Goal: Information Seeking & Learning: Learn about a topic

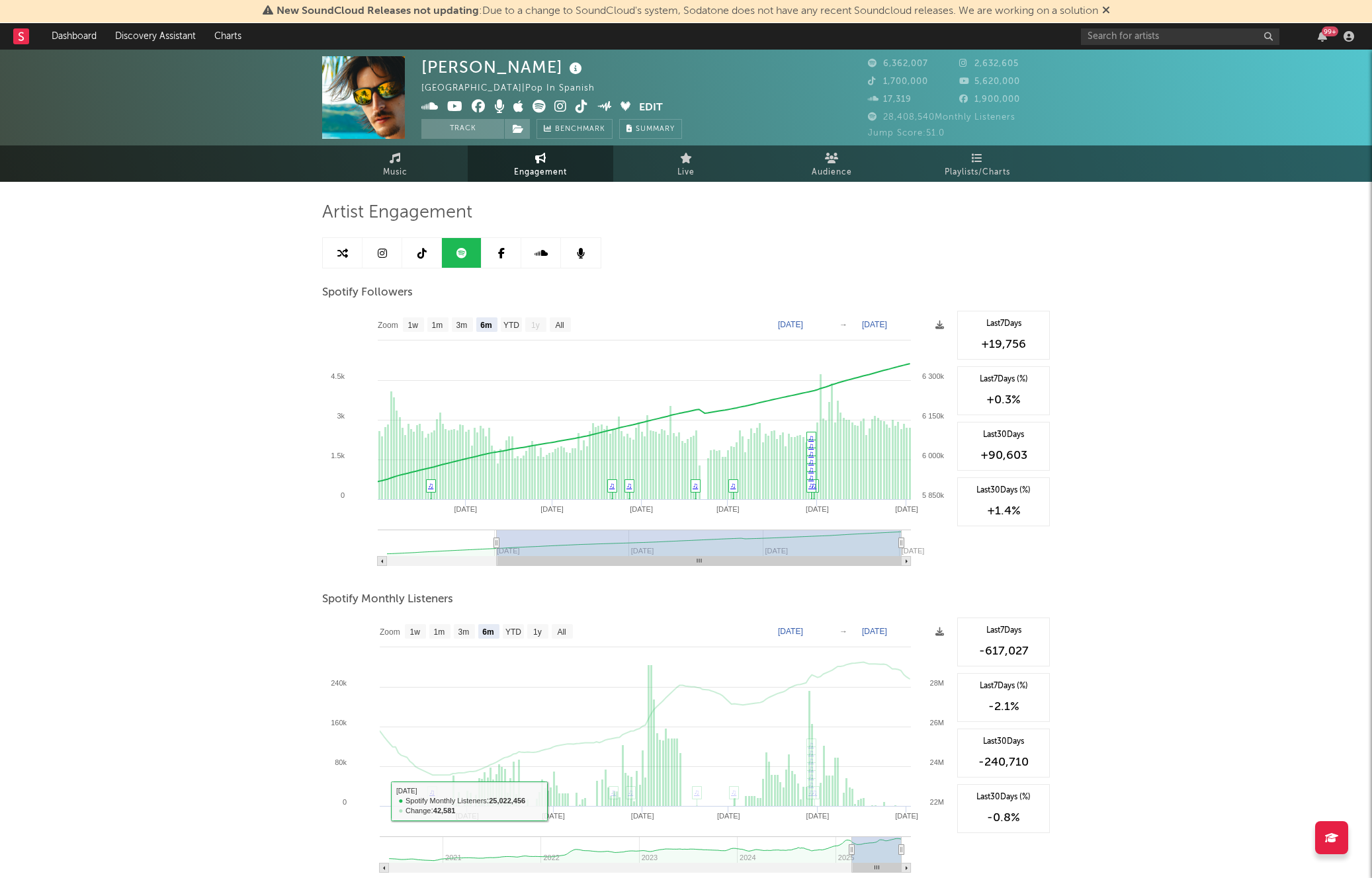
select select "6m"
select select "1w"
click at [1188, 44] on div "99 +" at bounding box center [1220, 36] width 278 height 26
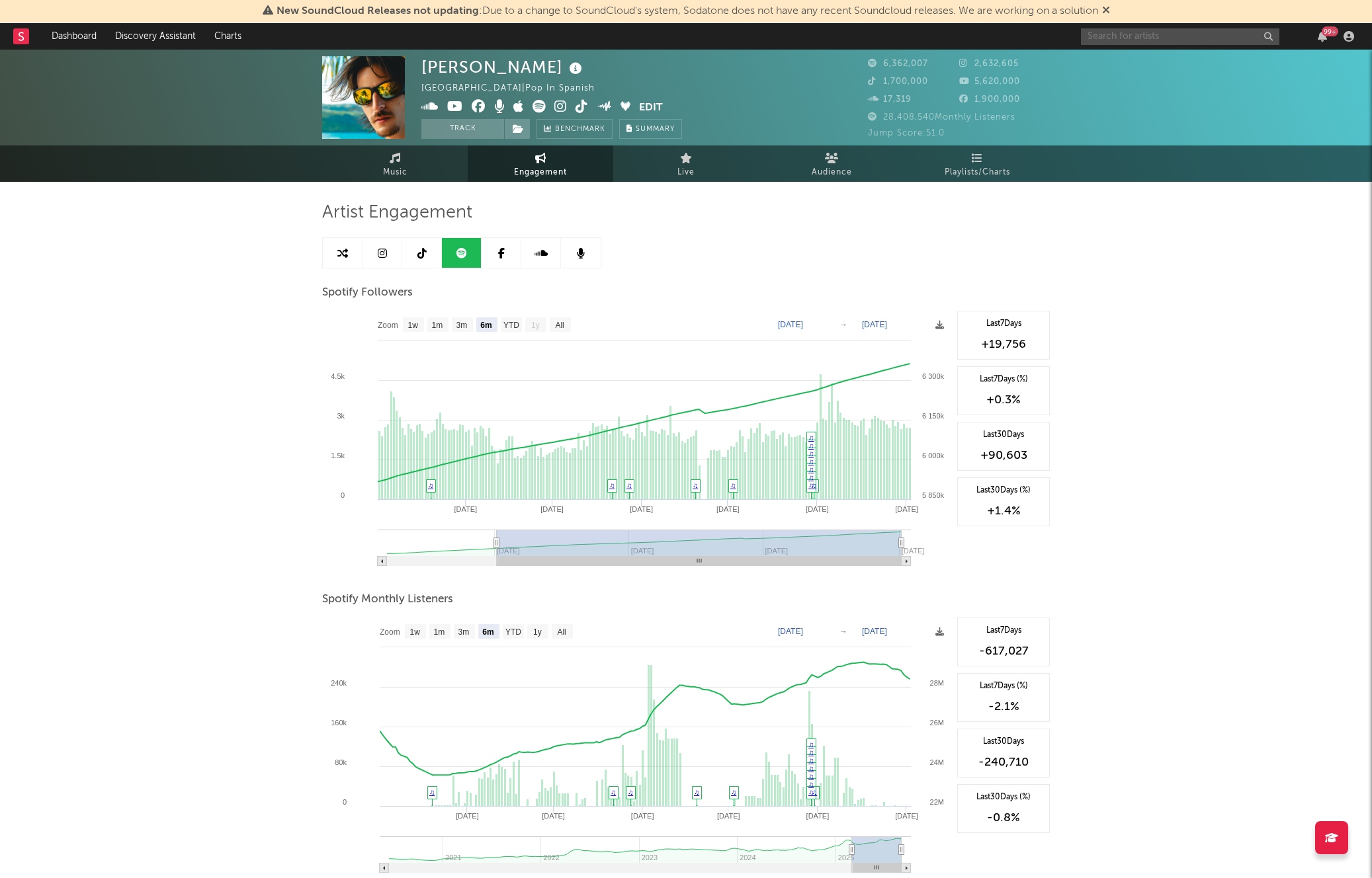
click at [1181, 42] on input "text" at bounding box center [1180, 36] width 199 height 16
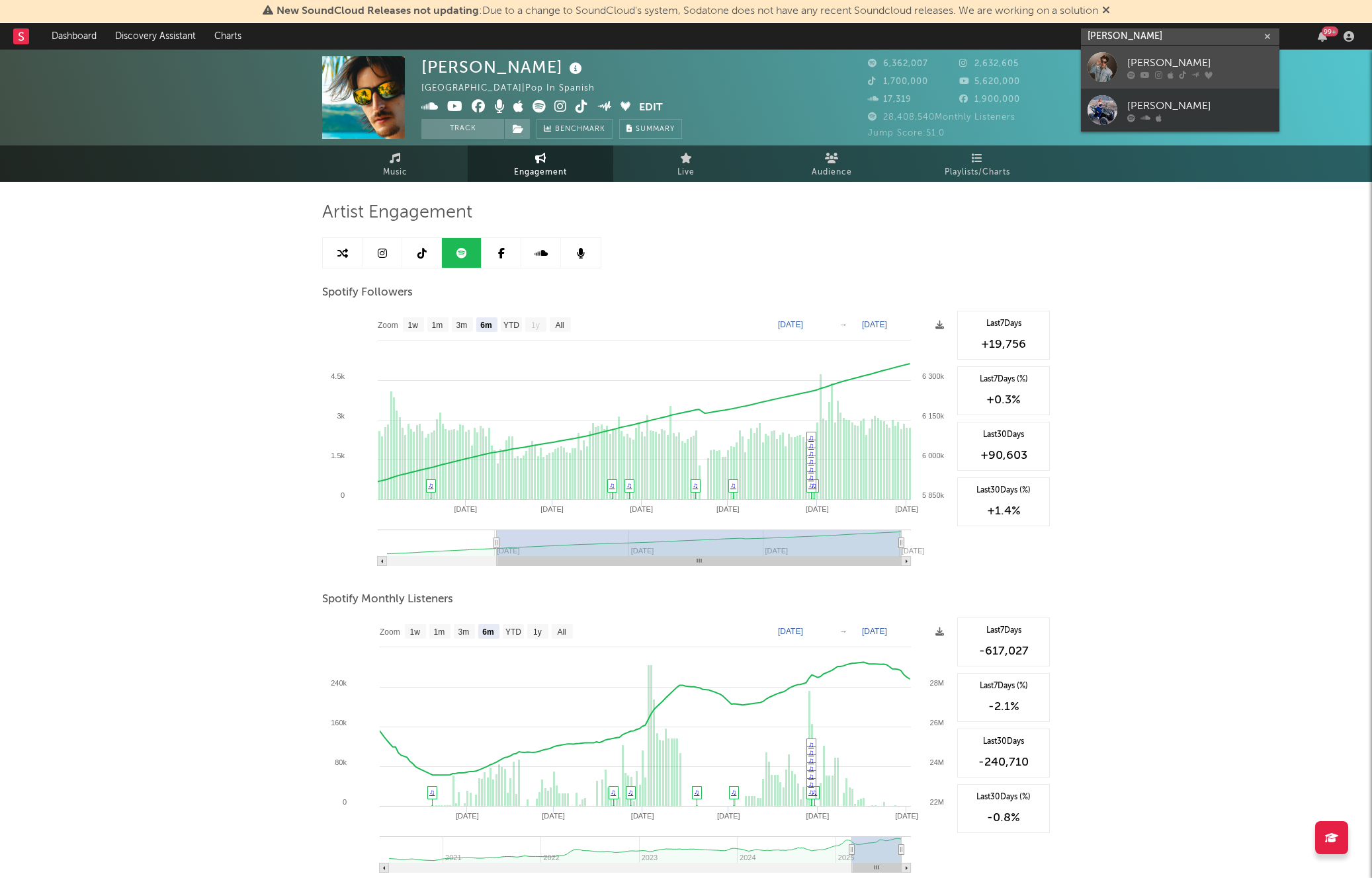
type input "[PERSON_NAME]"
click at [1188, 61] on div "[PERSON_NAME]" at bounding box center [1200, 62] width 145 height 15
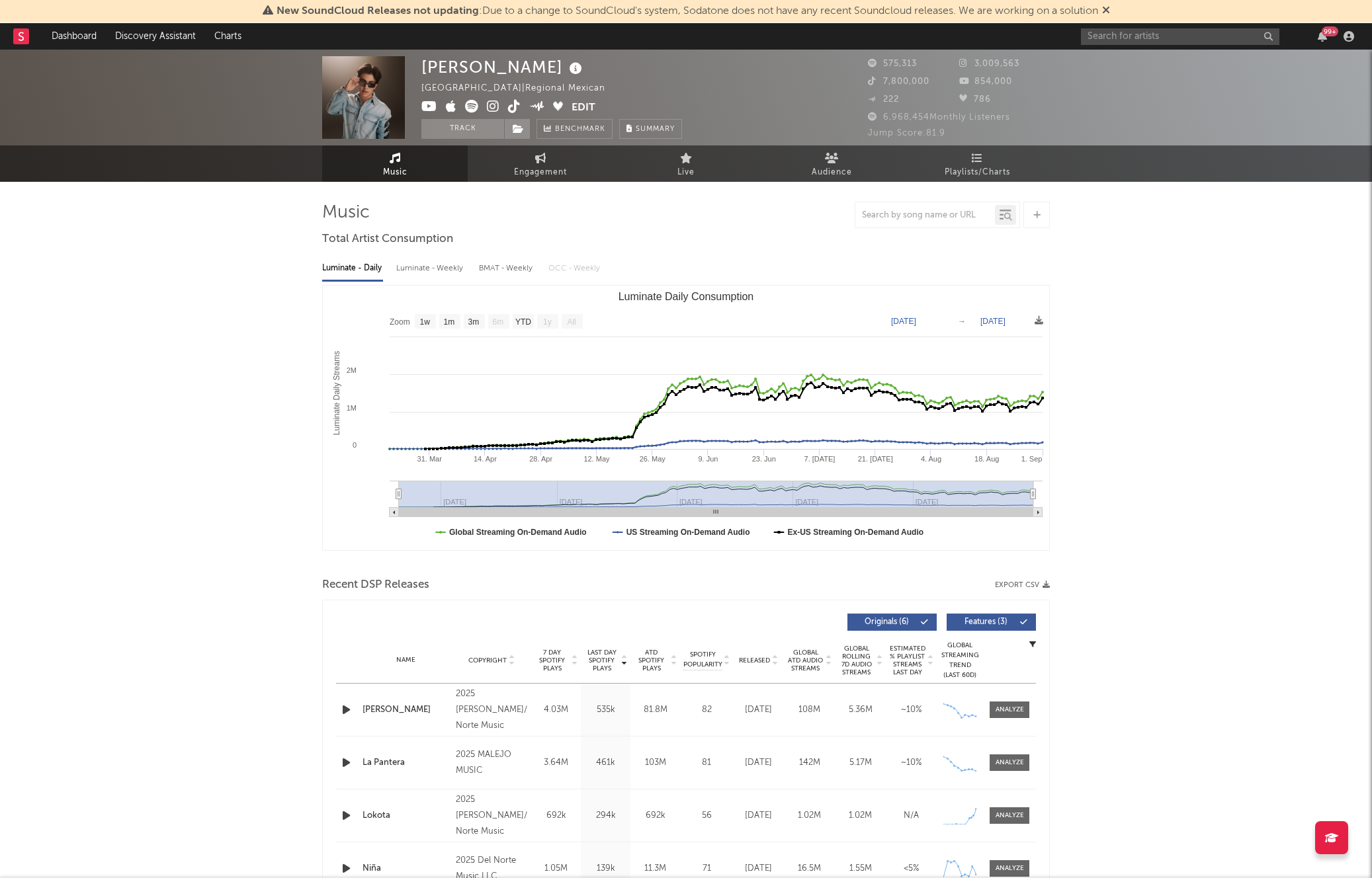
select select "1w"
click at [528, 170] on span "Engagement" at bounding box center [540, 171] width 53 height 15
select select "1w"
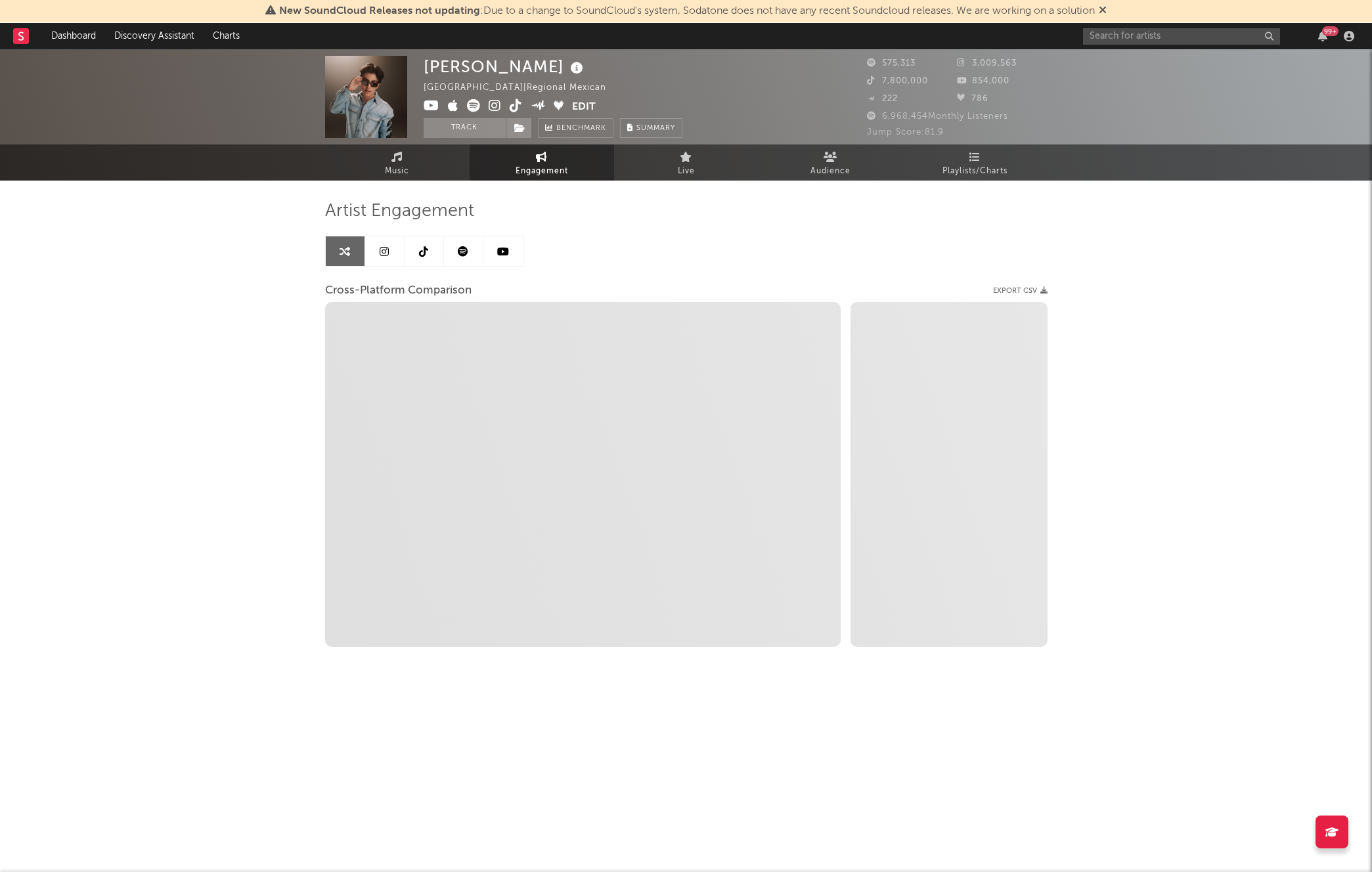
click at [379, 258] on link at bounding box center [385, 250] width 40 height 30
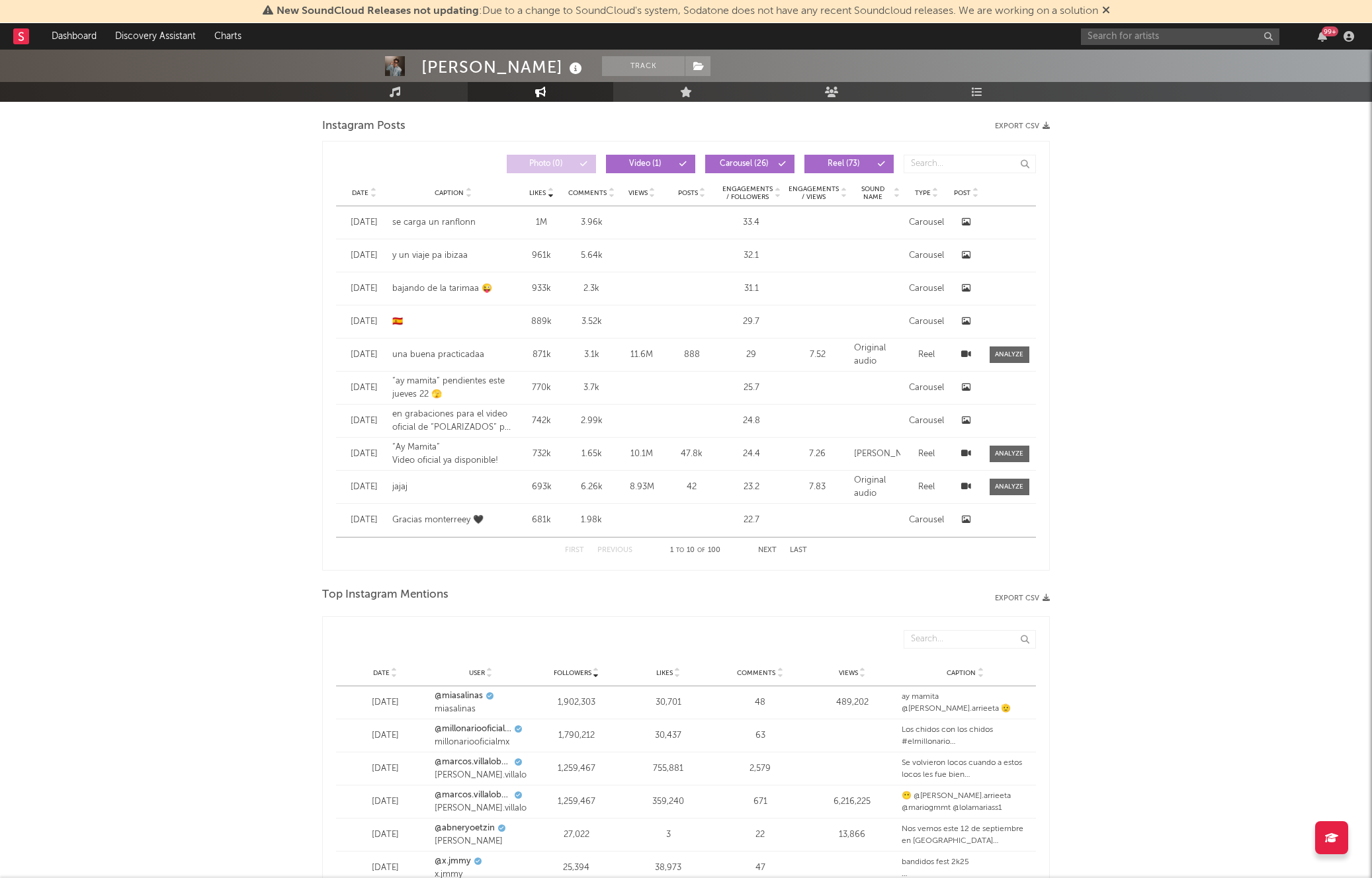
scroll to position [1618, 0]
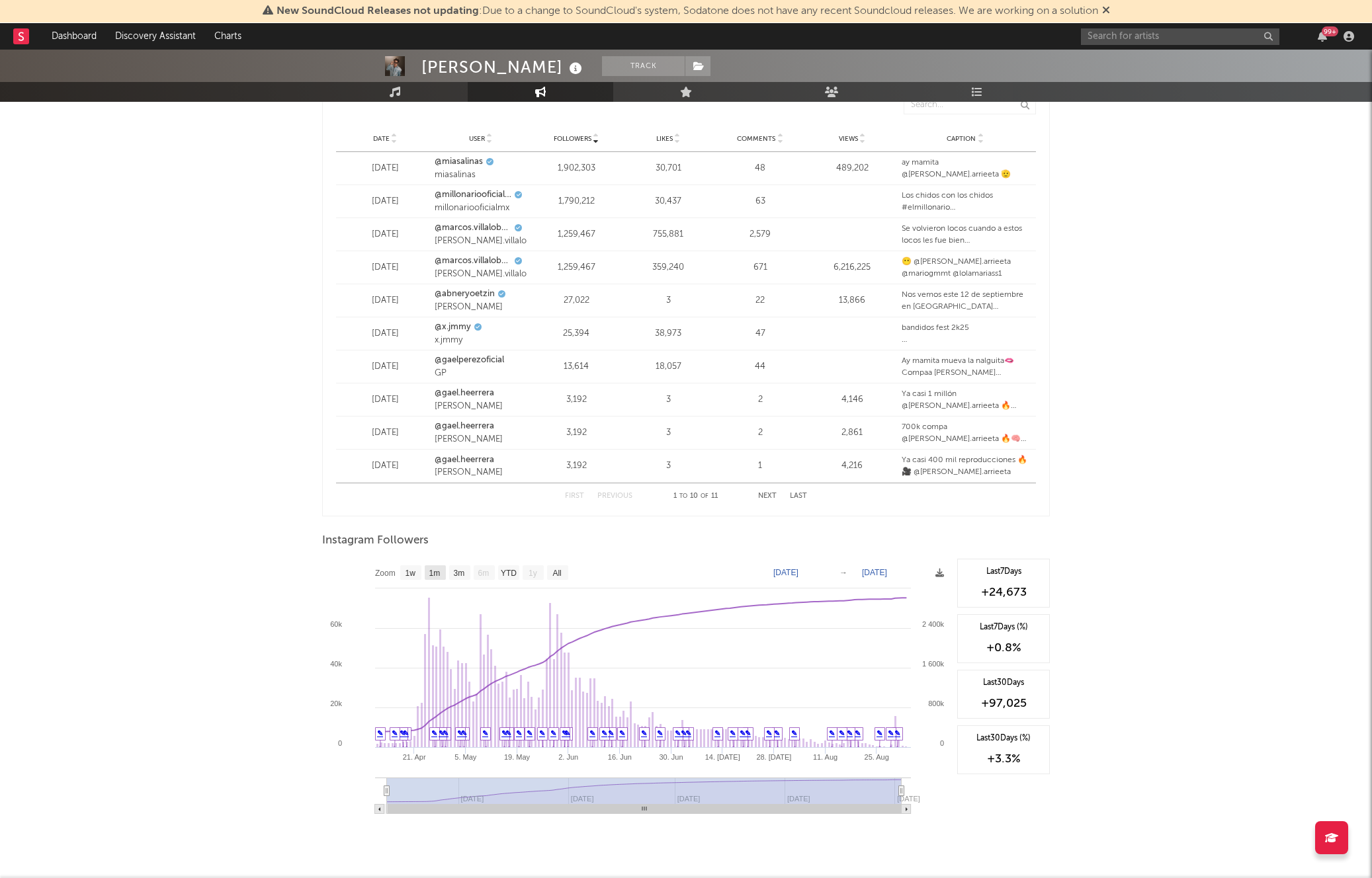
click at [436, 578] on rect at bounding box center [435, 572] width 21 height 15
select select "1m"
type input "[DATE]"
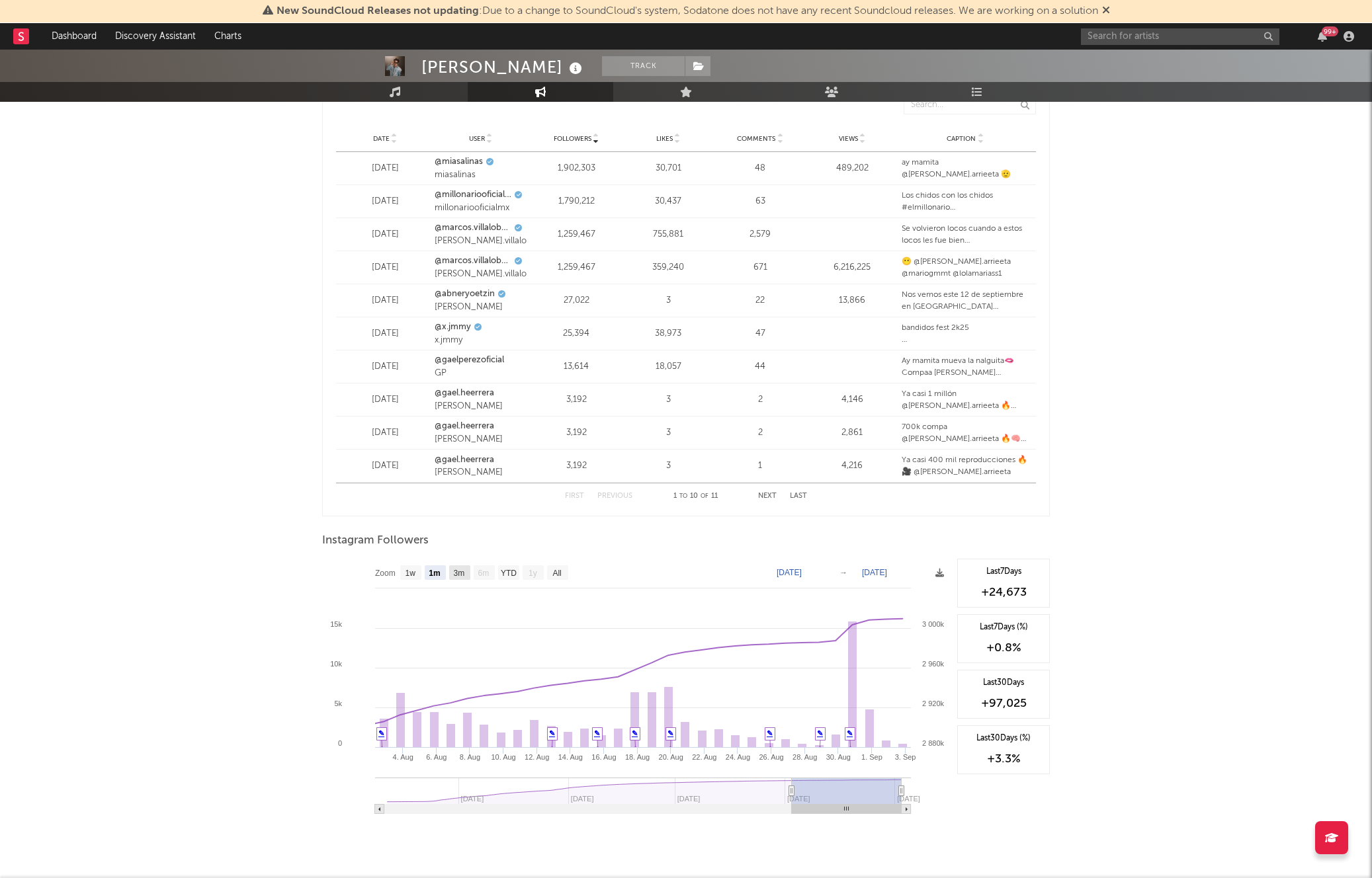
click at [457, 571] on text "3m" at bounding box center [459, 573] width 11 height 9
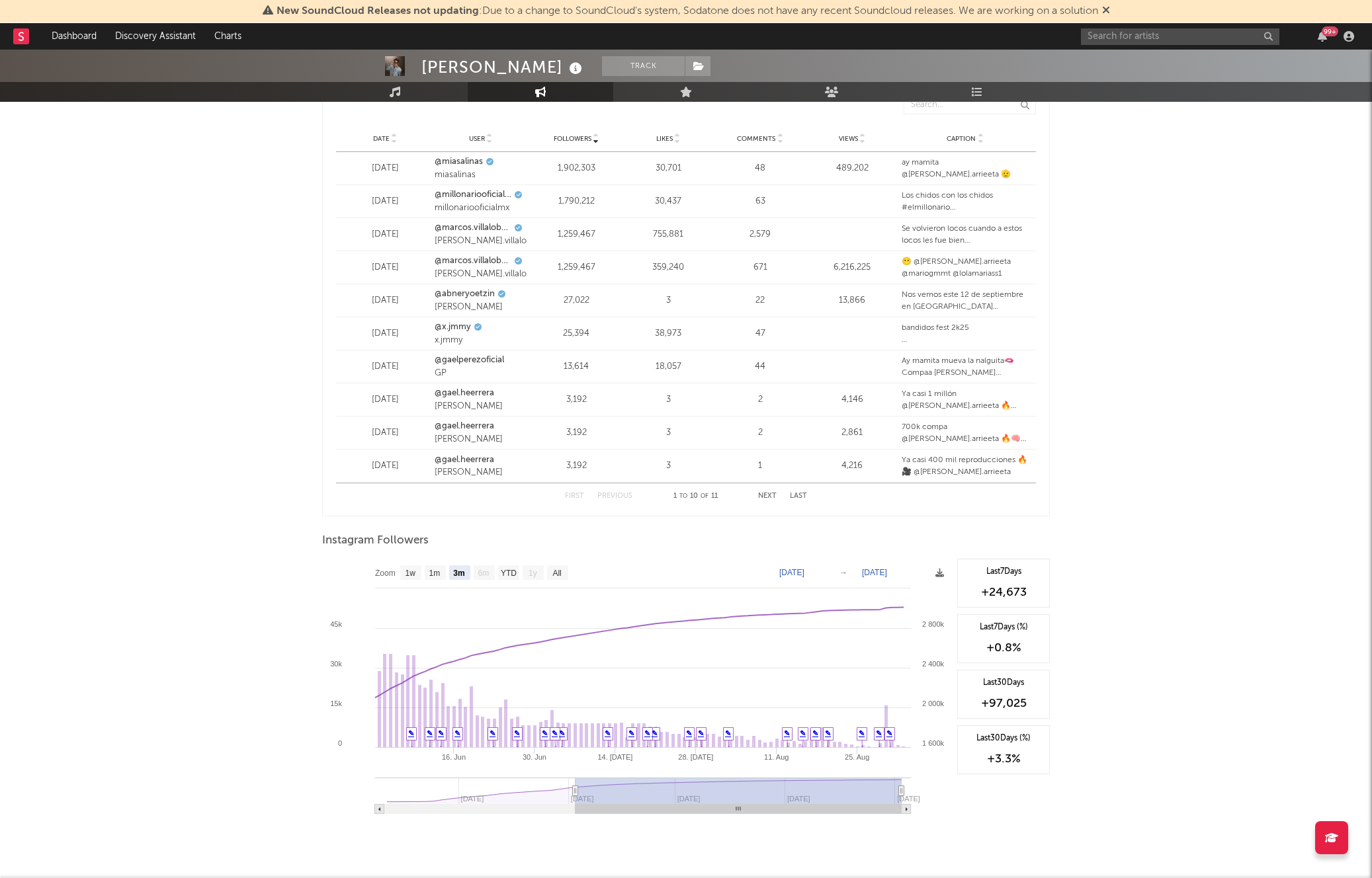
select select "3m"
type input "[DATE]"
click at [506, 571] on text "YTD" at bounding box center [508, 573] width 15 height 9
select select "YTD"
type input "[DATE]"
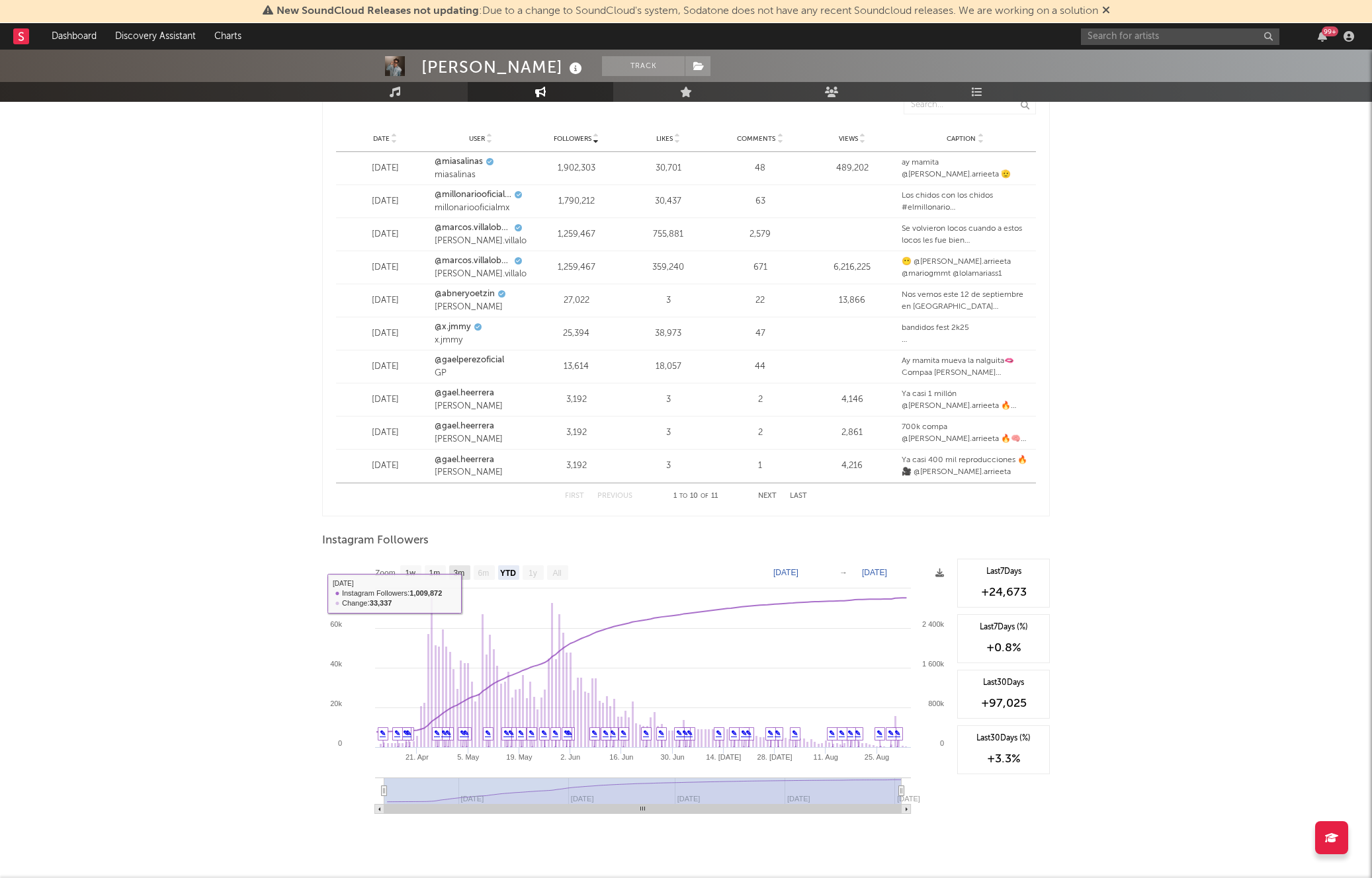
click at [455, 578] on rect at bounding box center [459, 572] width 21 height 15
select select "3m"
type input "[DATE]"
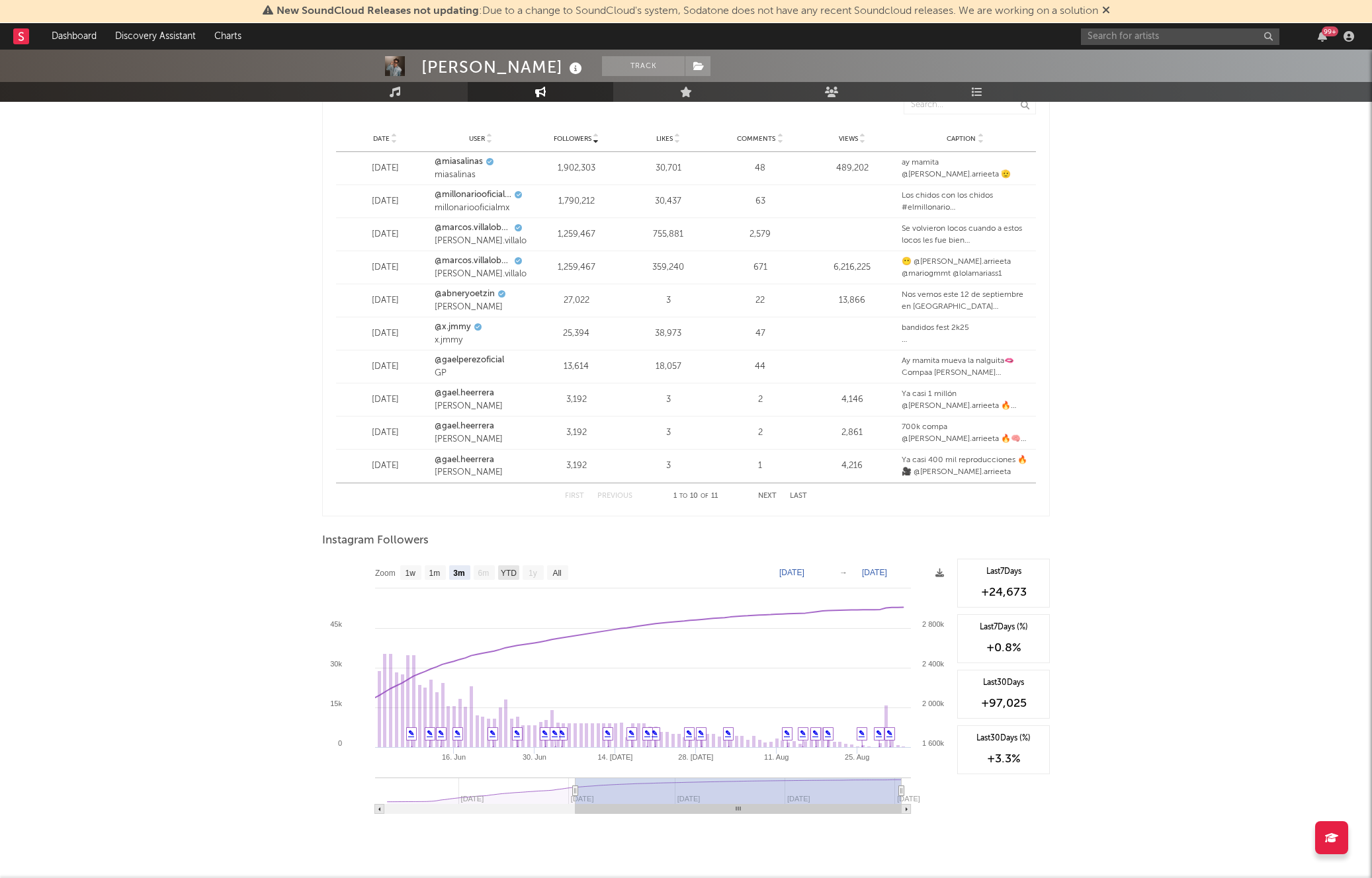
click at [513, 571] on text "YTD" at bounding box center [508, 573] width 15 height 9
select select "YTD"
type input "[DATE]"
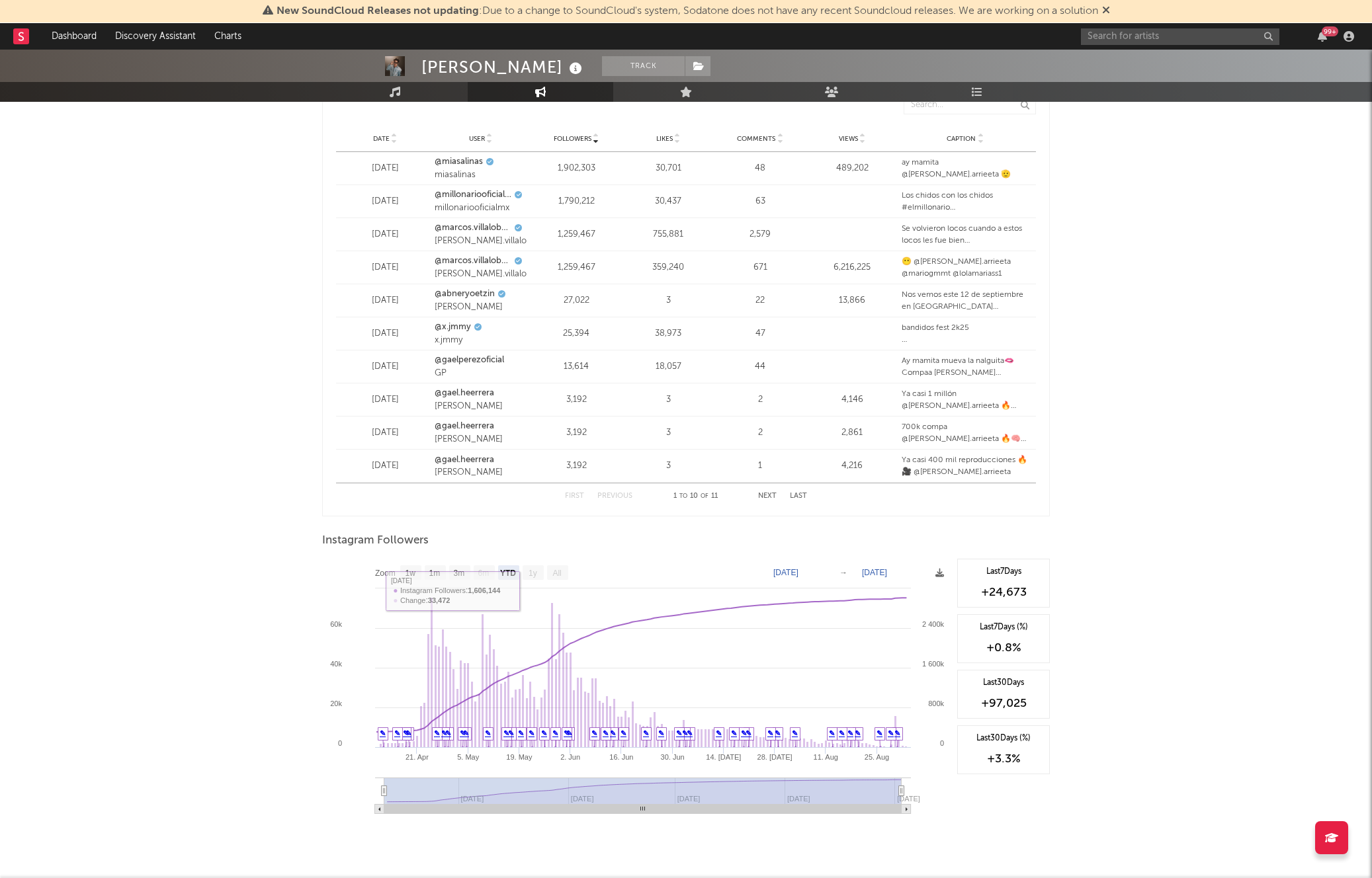
click at [559, 571] on text "All" at bounding box center [556, 573] width 8 height 9
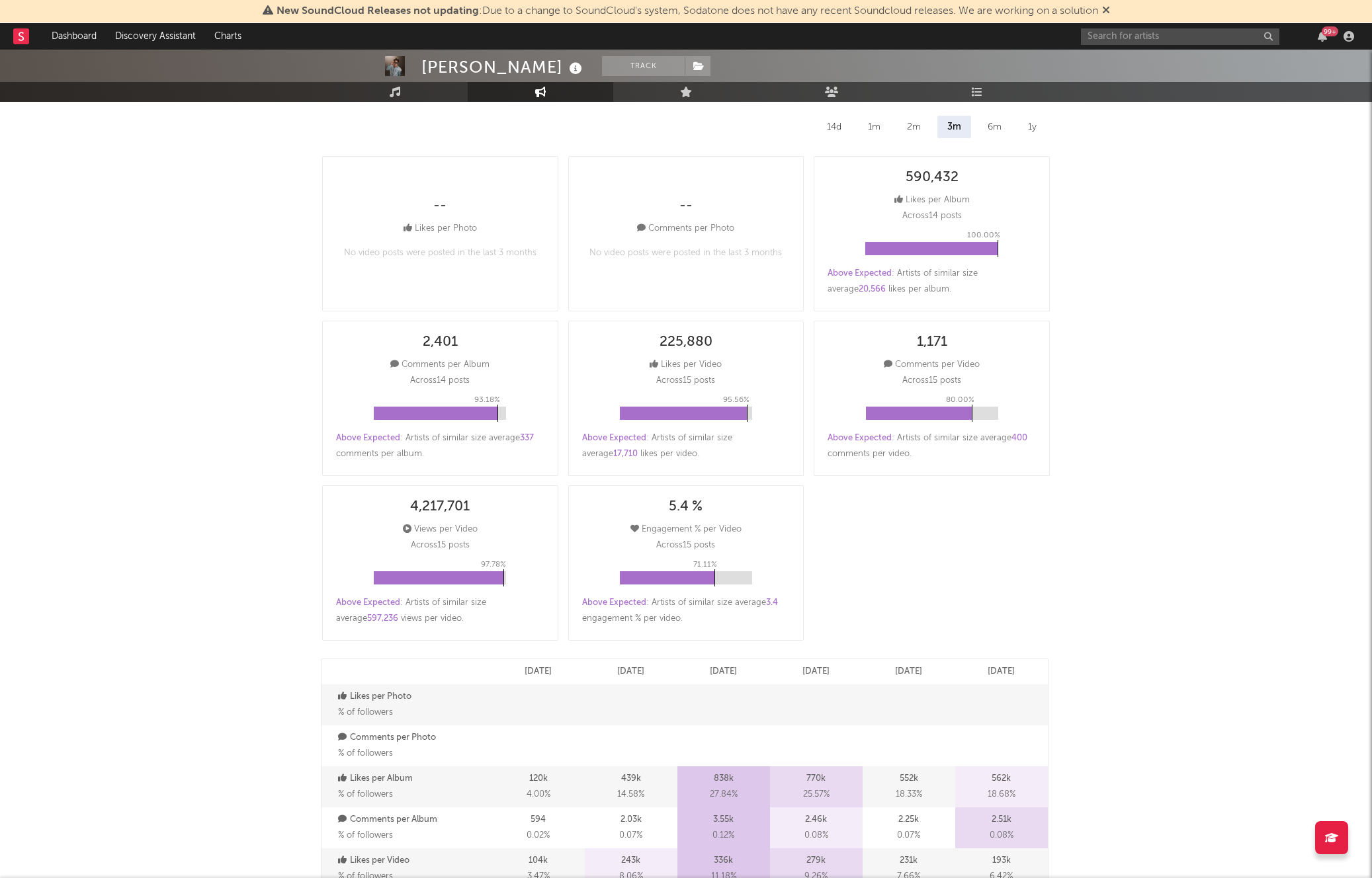
scroll to position [0, 0]
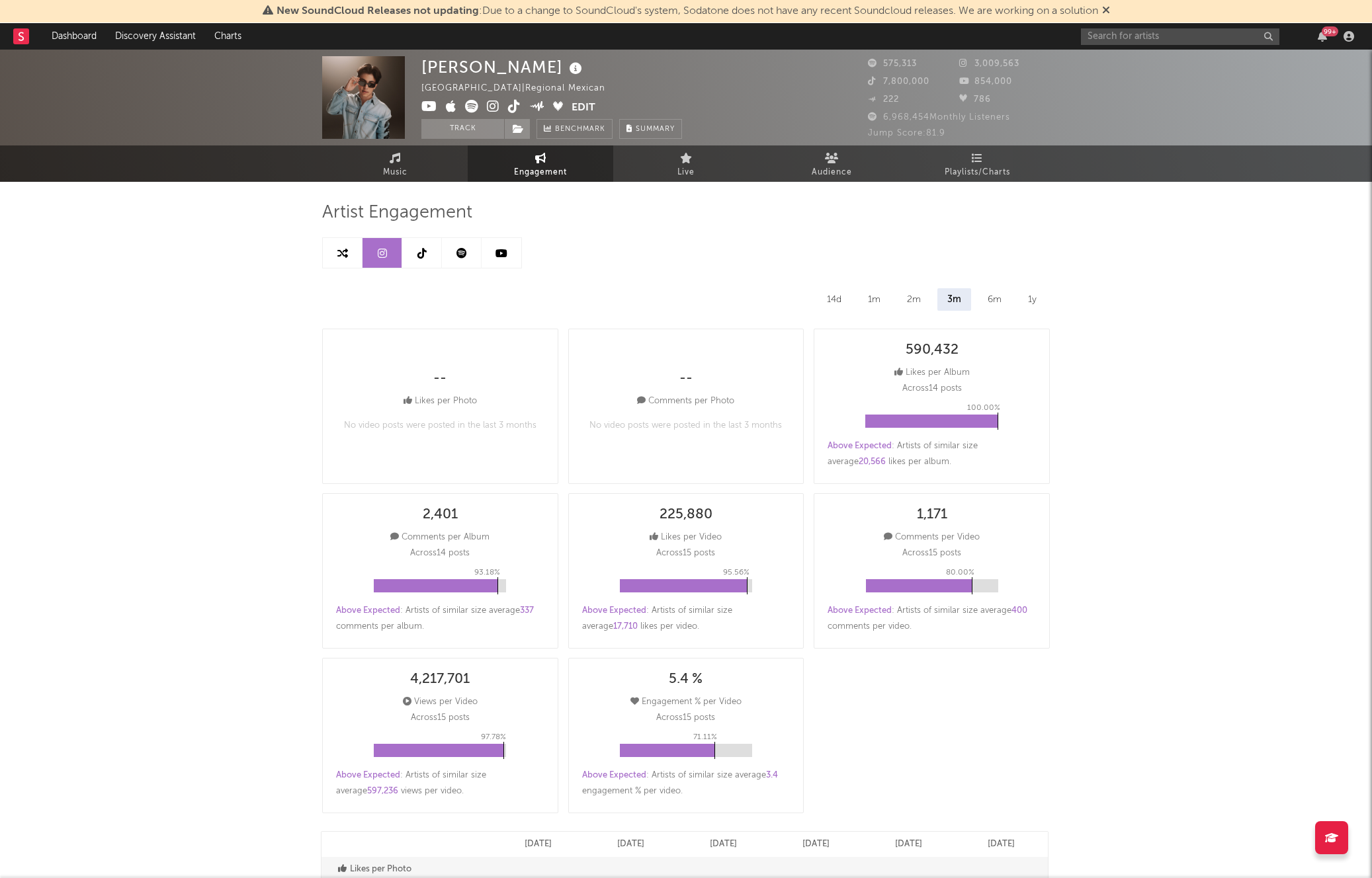
click at [419, 252] on icon at bounding box center [422, 253] width 9 height 11
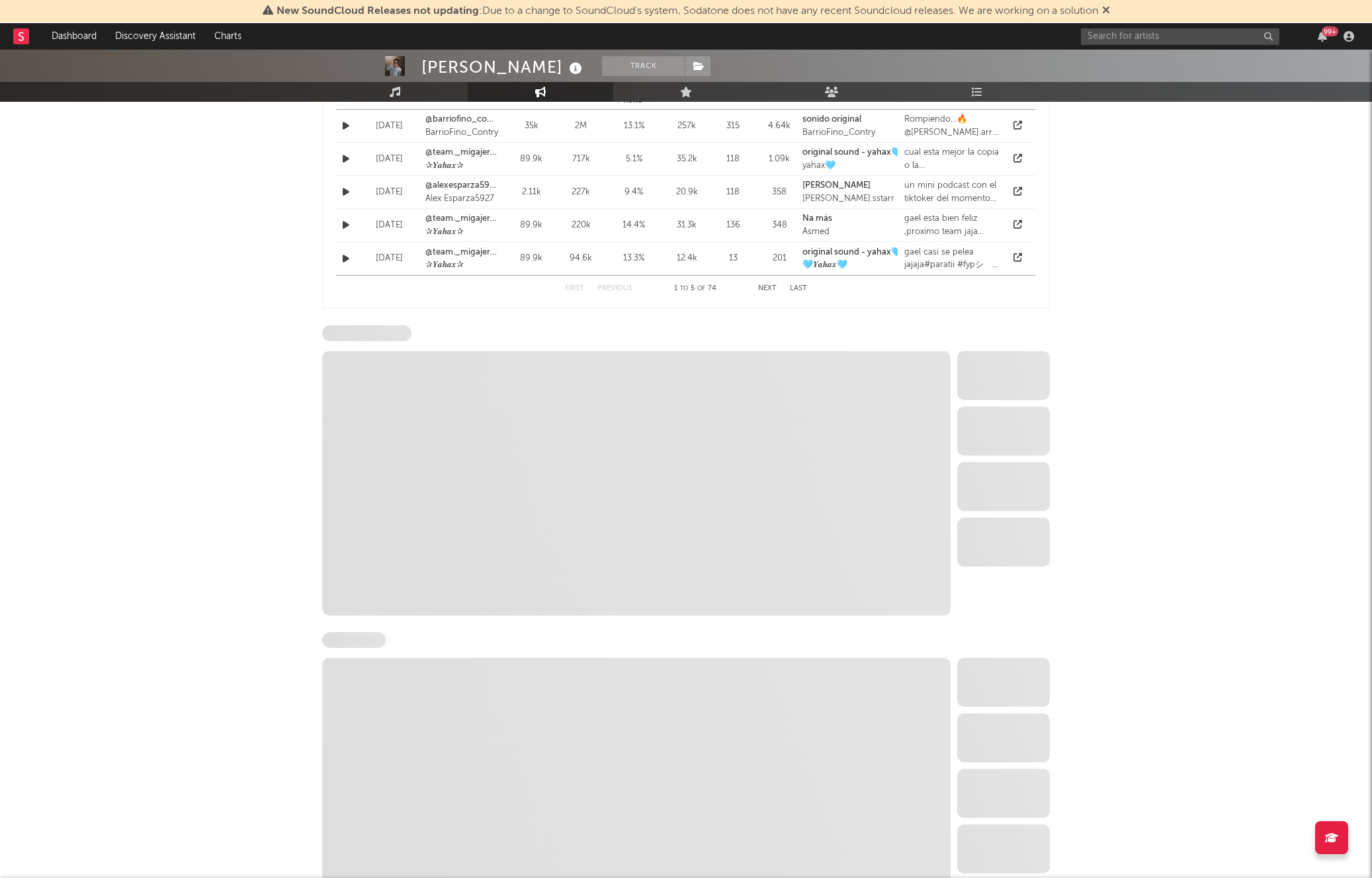
select select "6m"
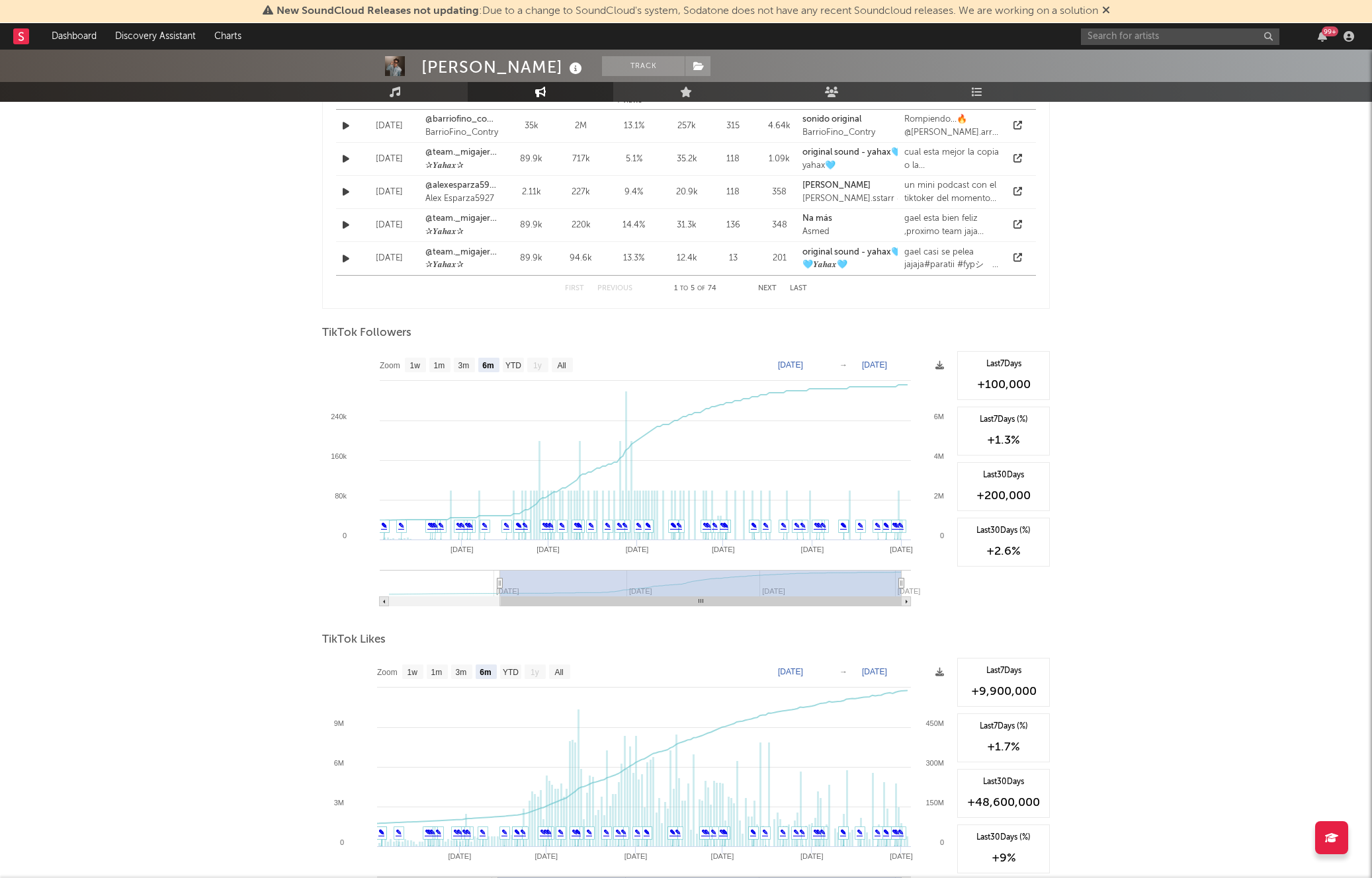
scroll to position [1049, 0]
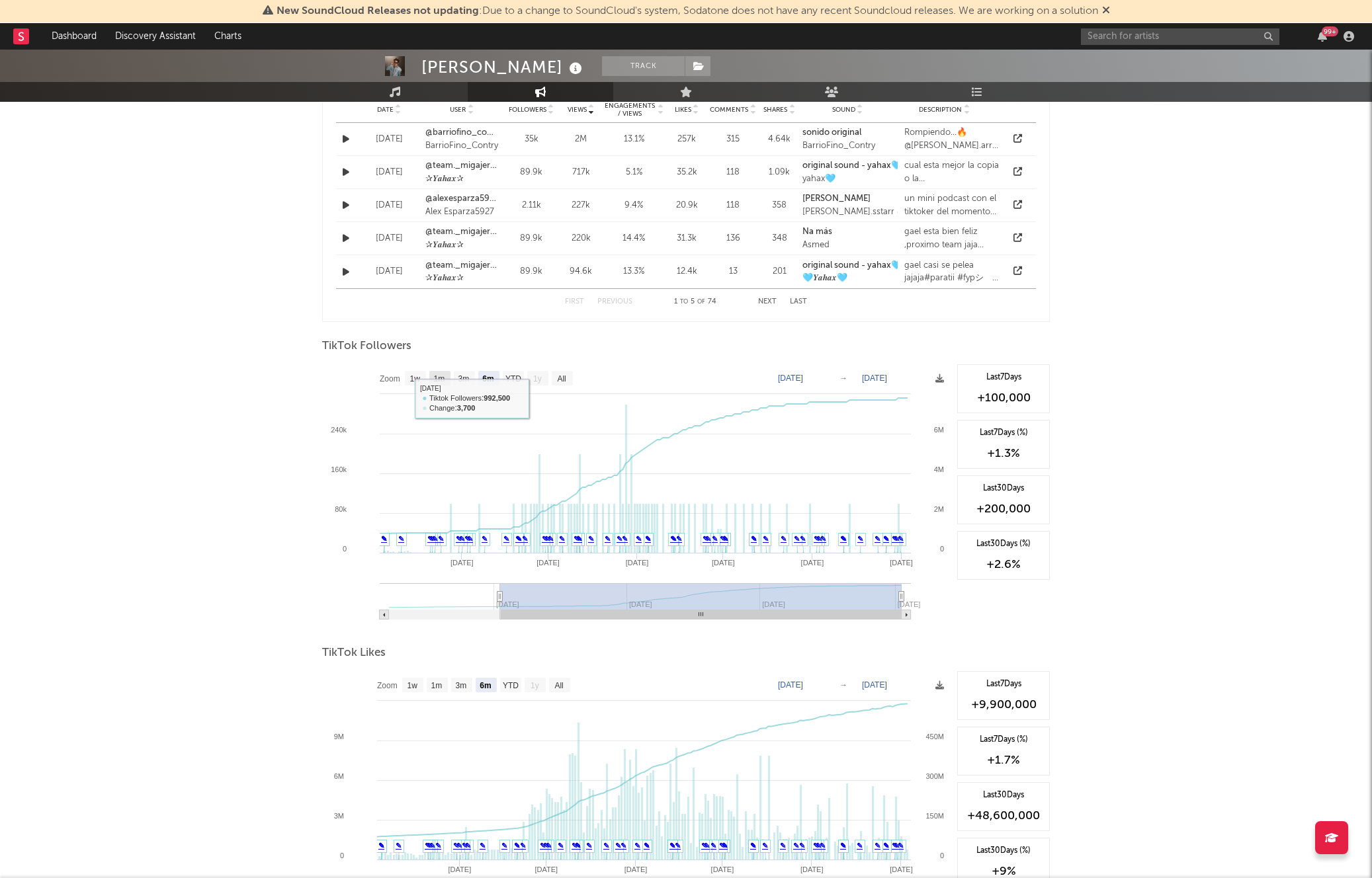
click at [446, 378] on text "1m" at bounding box center [439, 379] width 11 height 9
select select "1m"
type input "[DATE]"
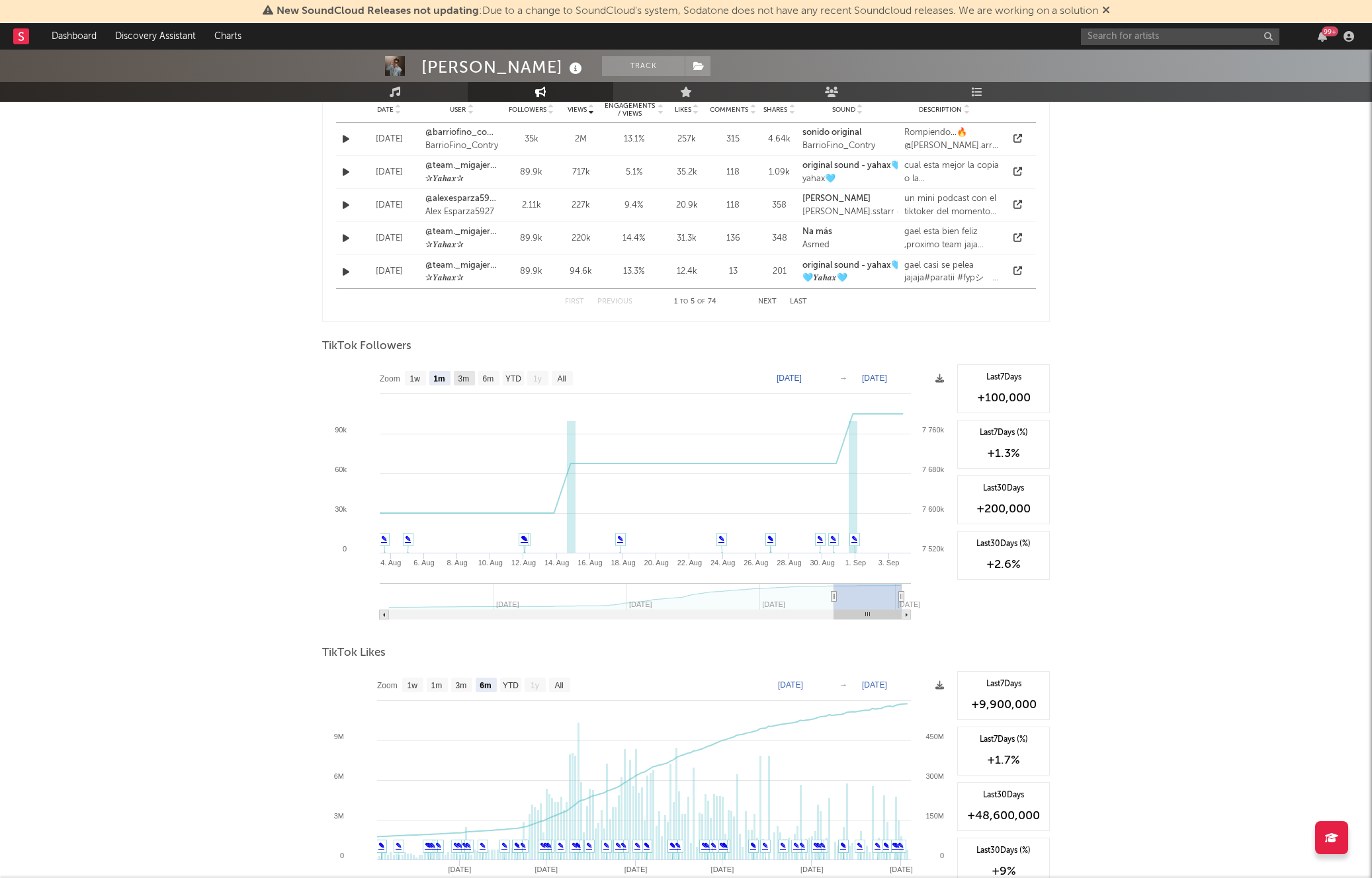
click at [469, 380] on text "3m" at bounding box center [464, 379] width 11 height 9
select select "3m"
type input "[DATE]"
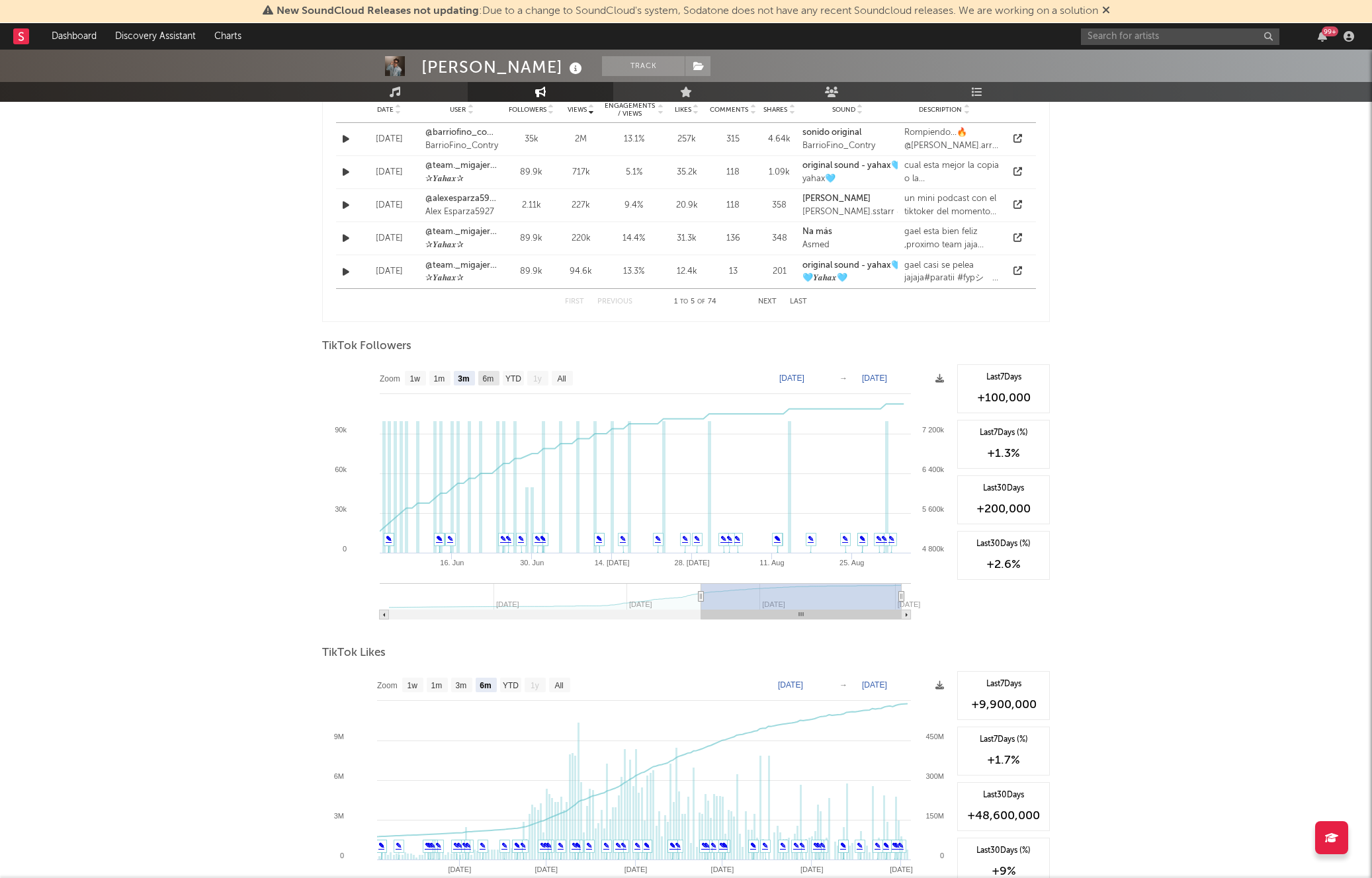
click at [486, 381] on text "6m" at bounding box center [488, 379] width 11 height 9
select select "6m"
type input "[DATE]"
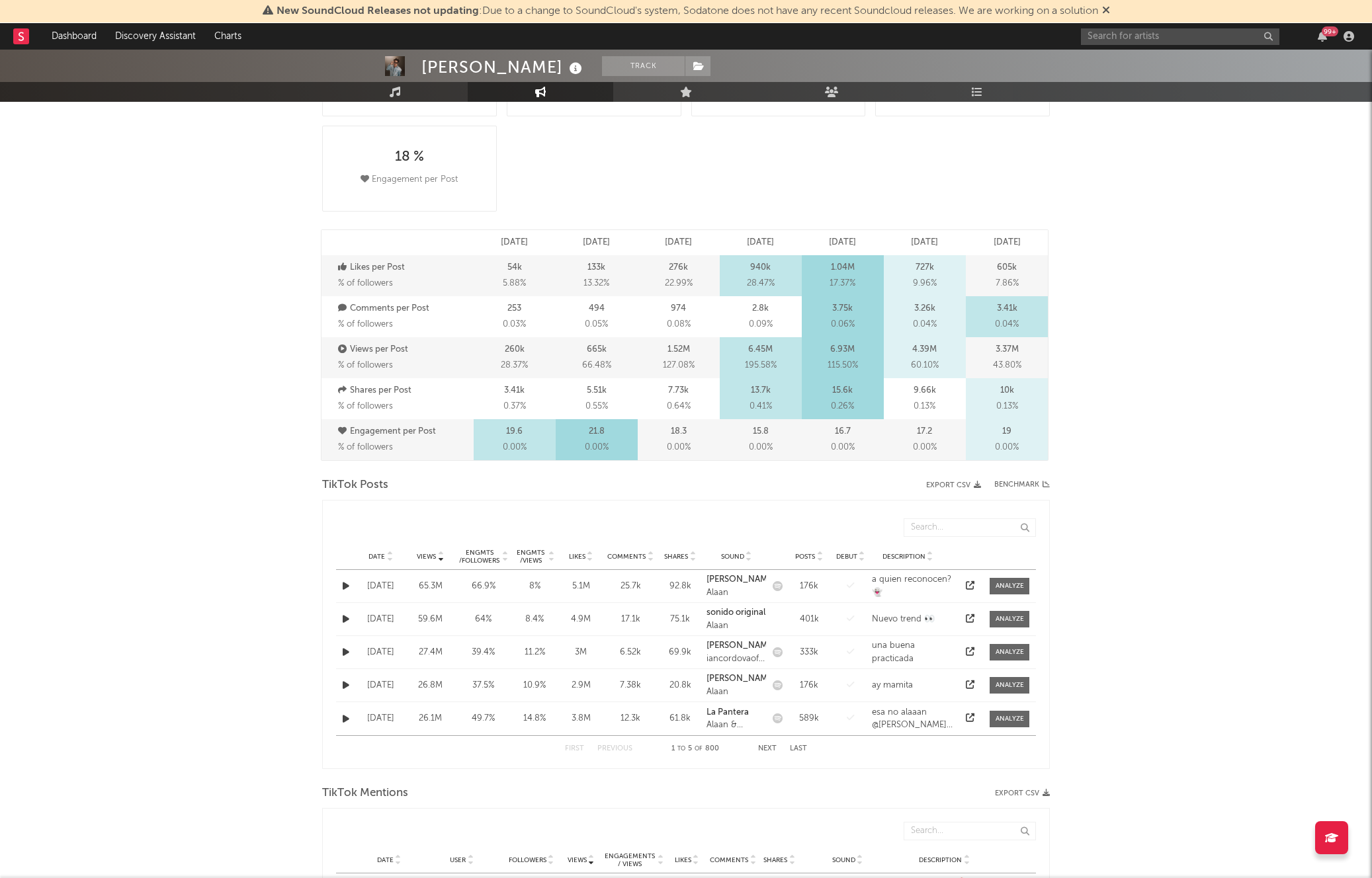
scroll to position [0, 0]
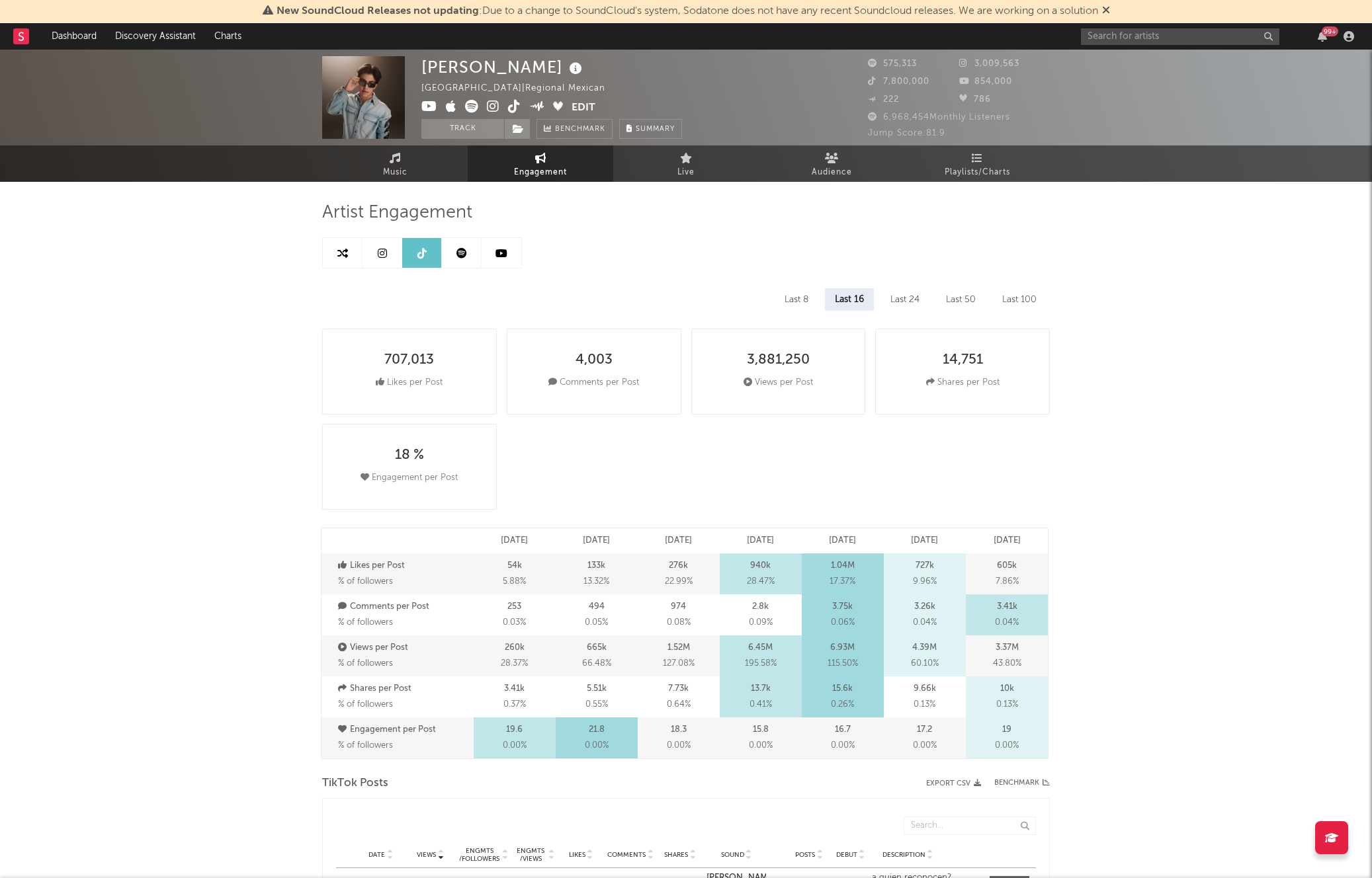
click at [492, 256] on link at bounding box center [502, 252] width 40 height 30
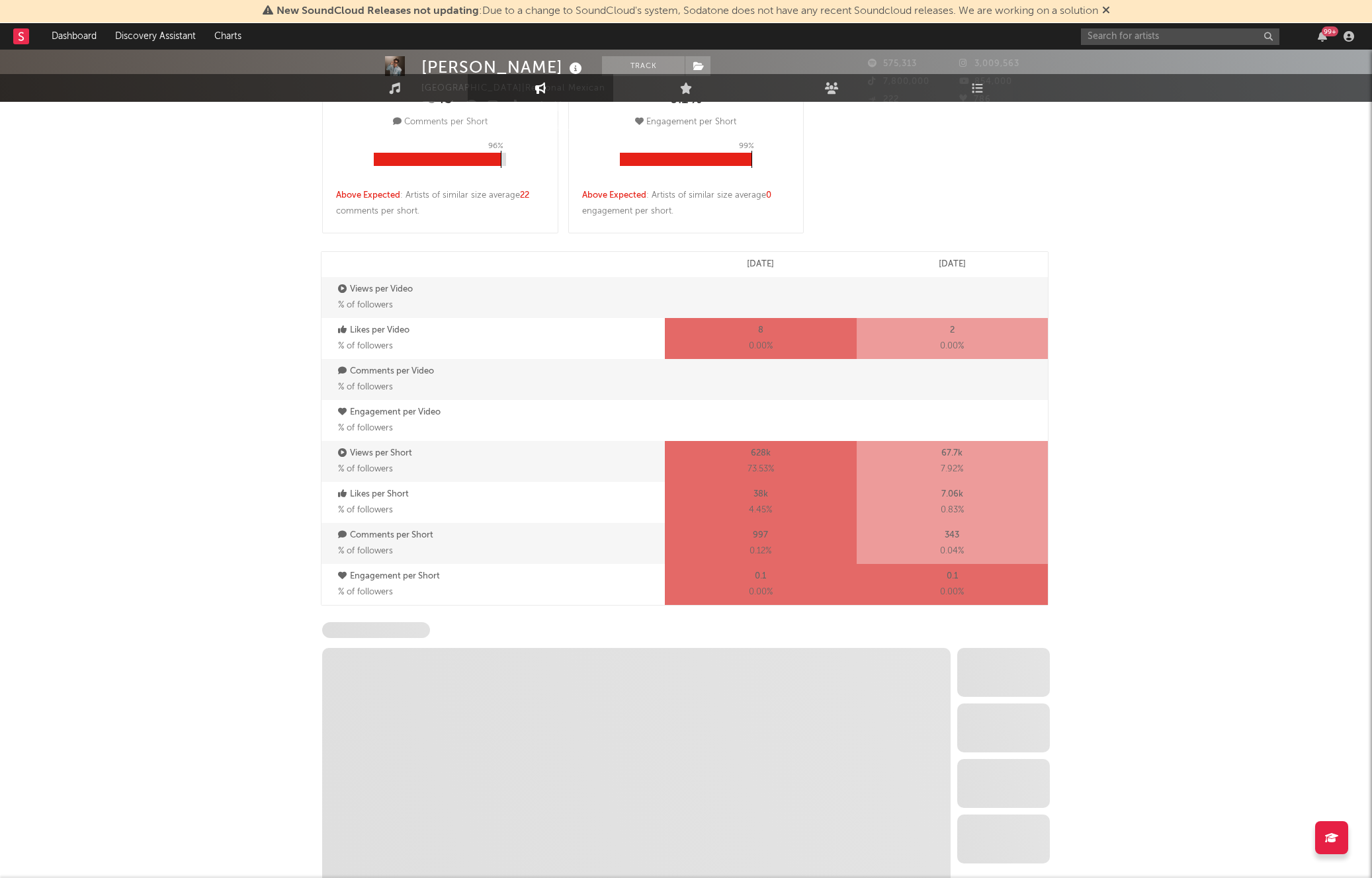
select select "1w"
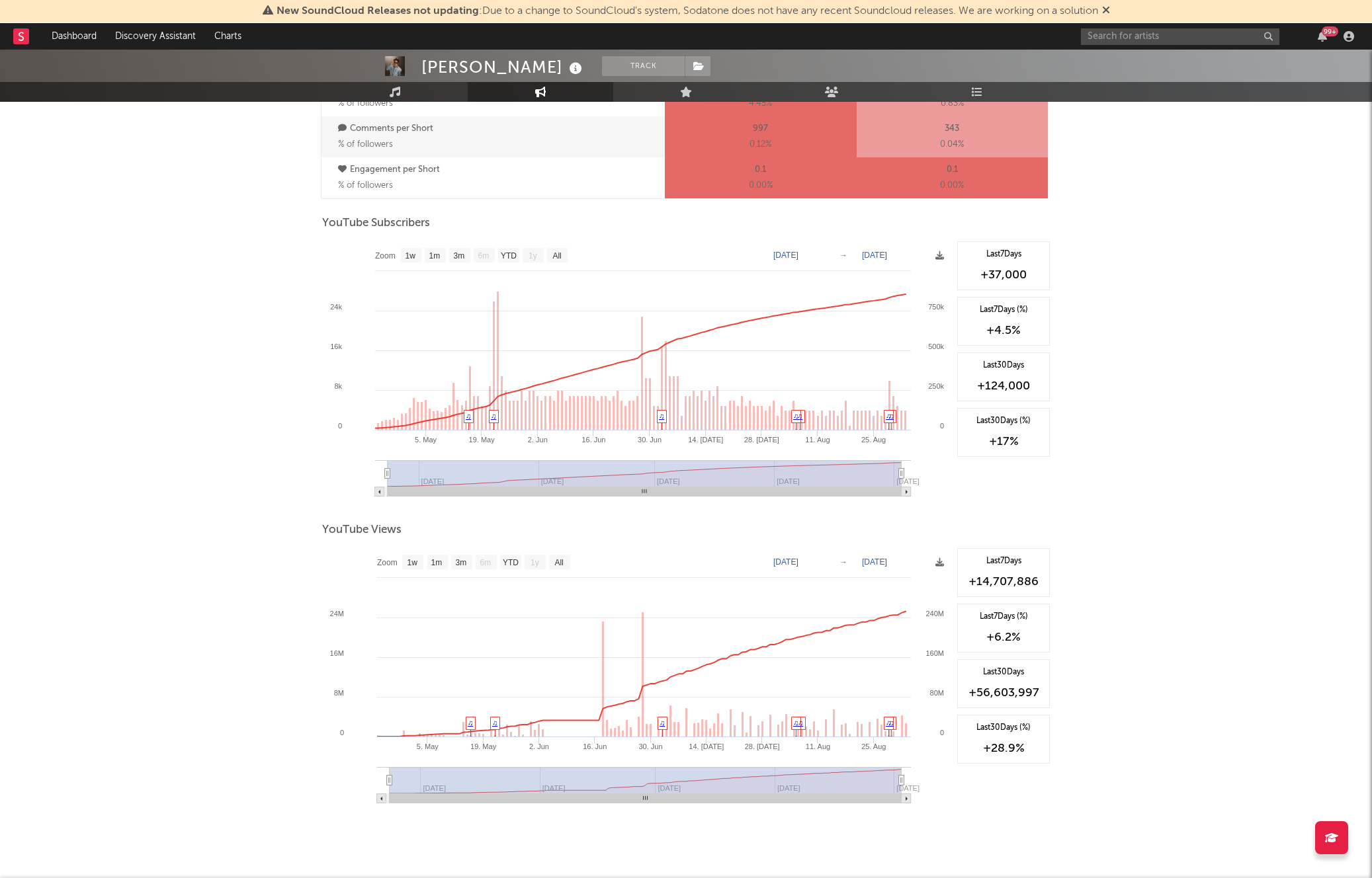
scroll to position [1013, 0]
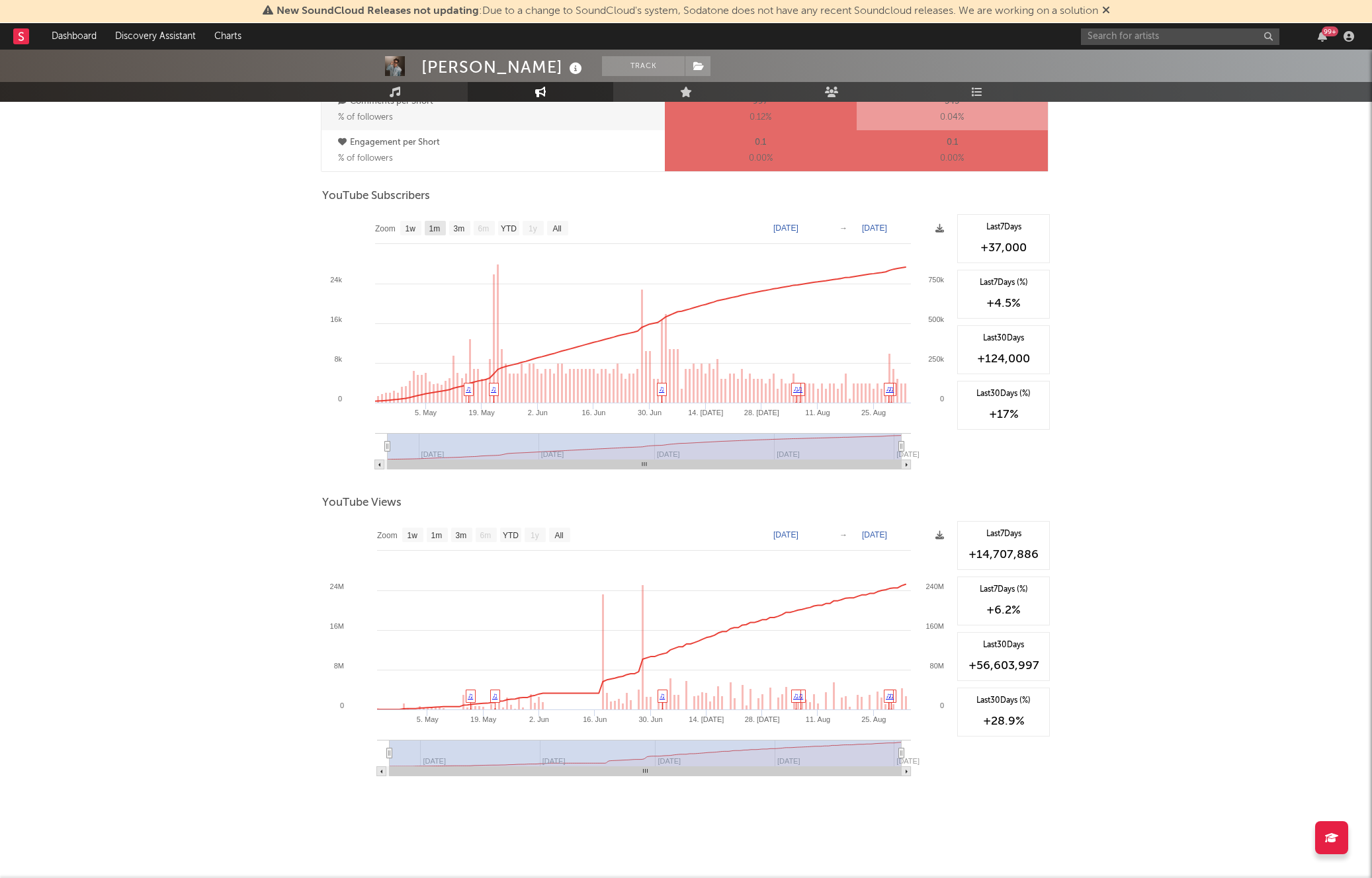
click at [439, 228] on text "1m" at bounding box center [435, 229] width 11 height 9
select select "1m"
type input "[DATE]"
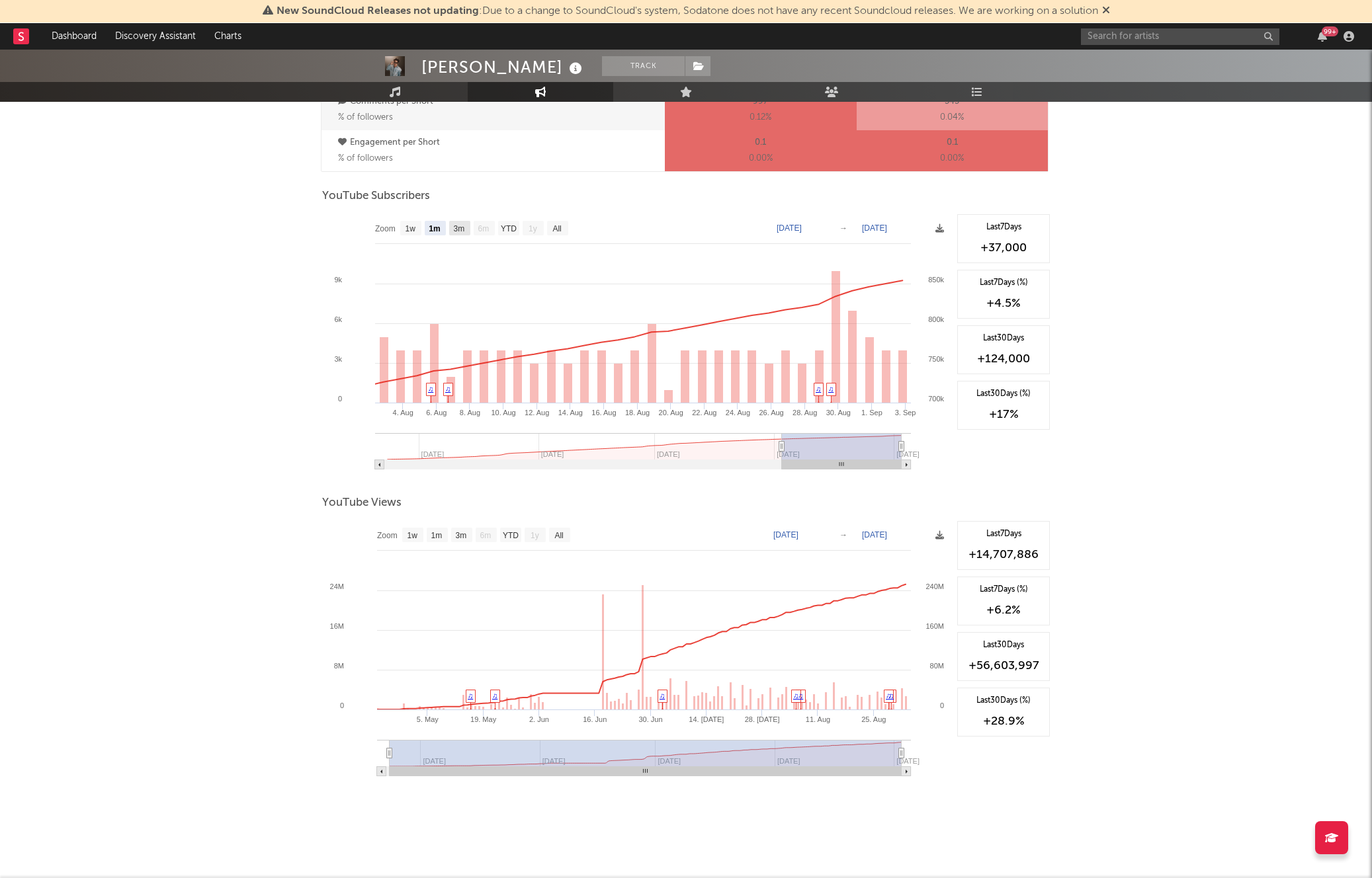
click at [461, 227] on text "3m" at bounding box center [459, 229] width 11 height 9
select select "3m"
type input "[DATE]"
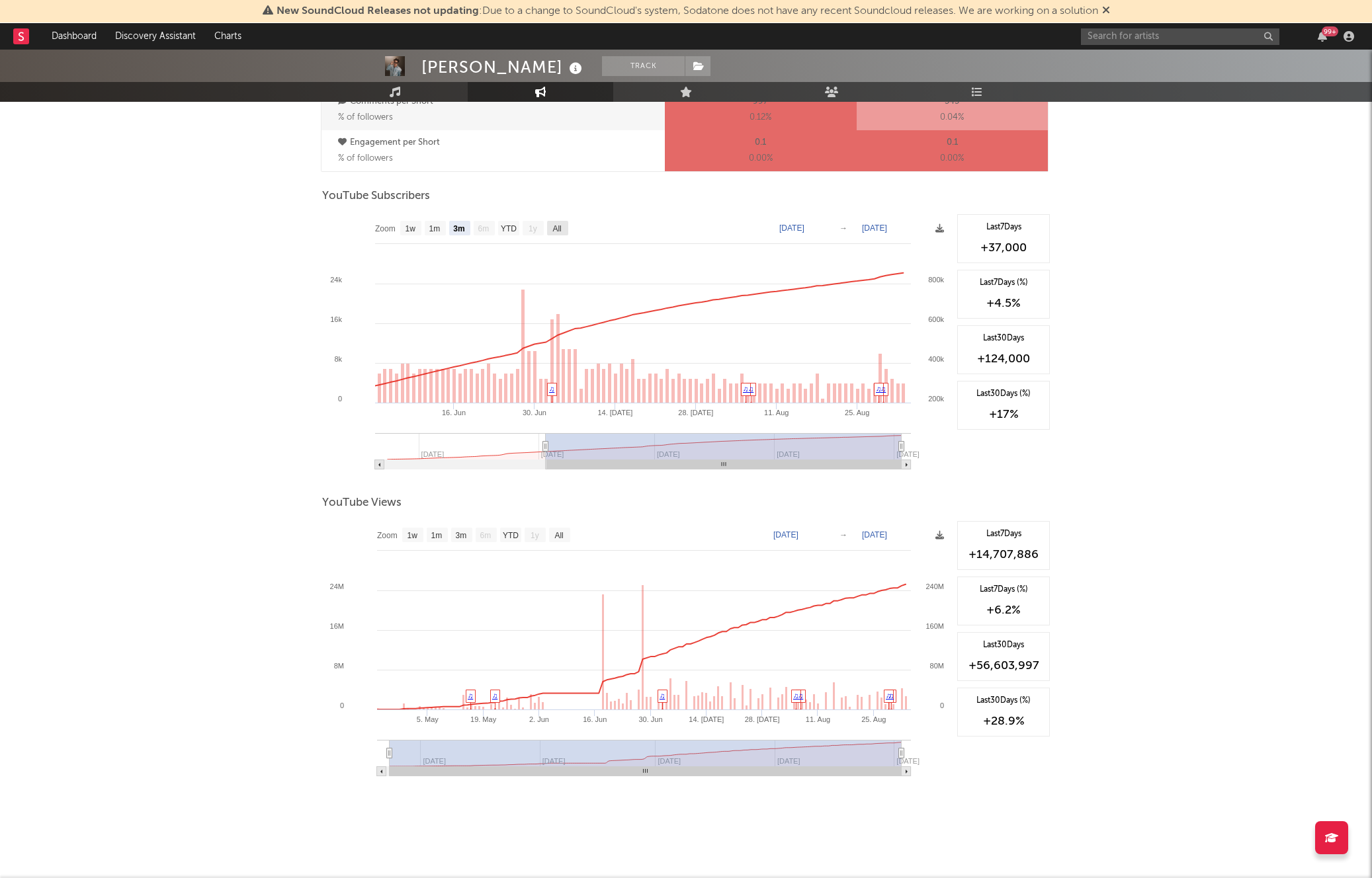
click at [554, 229] on text "All" at bounding box center [556, 229] width 8 height 9
select select "All"
type input "[DATE]"
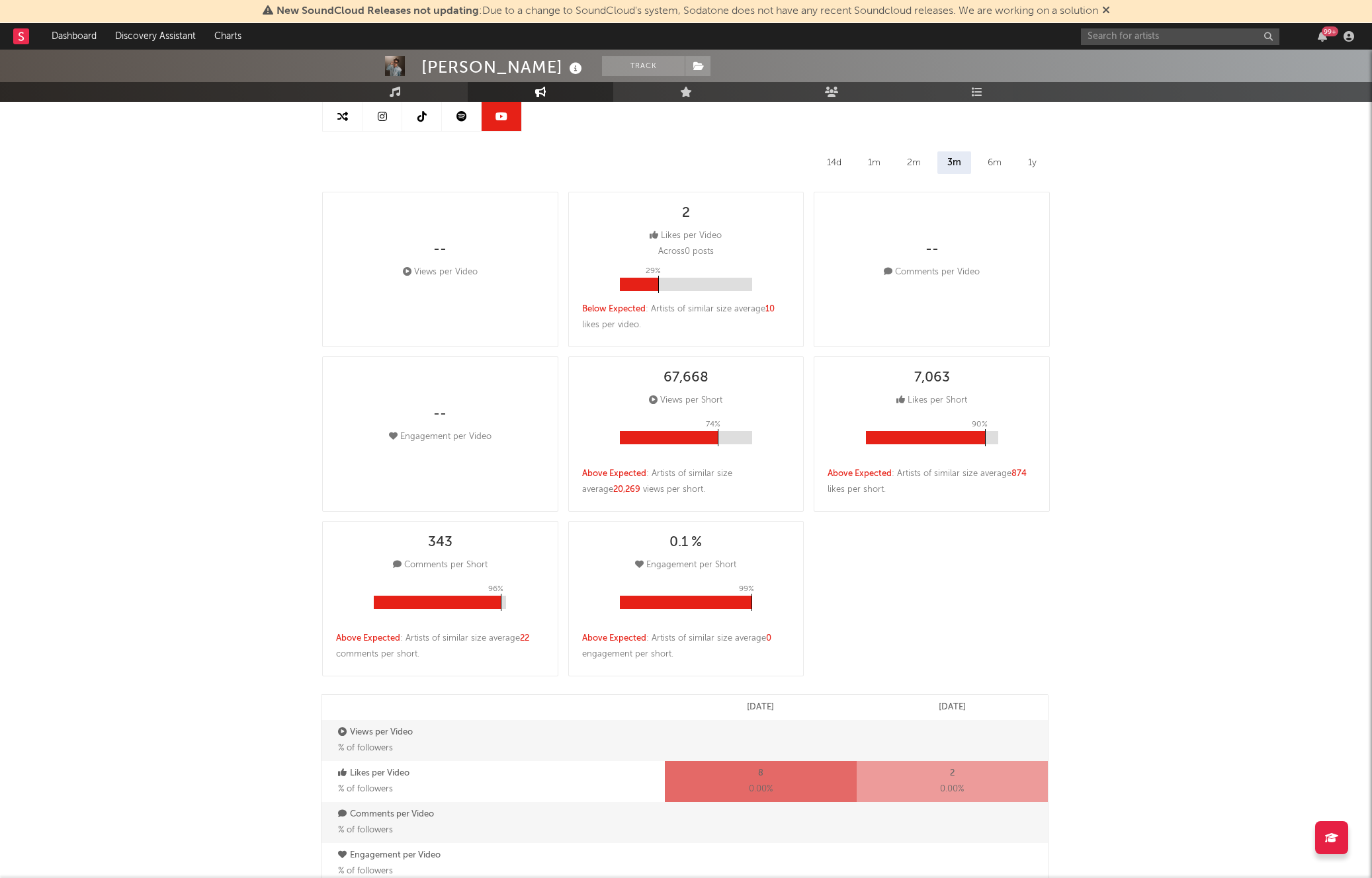
scroll to position [0, 0]
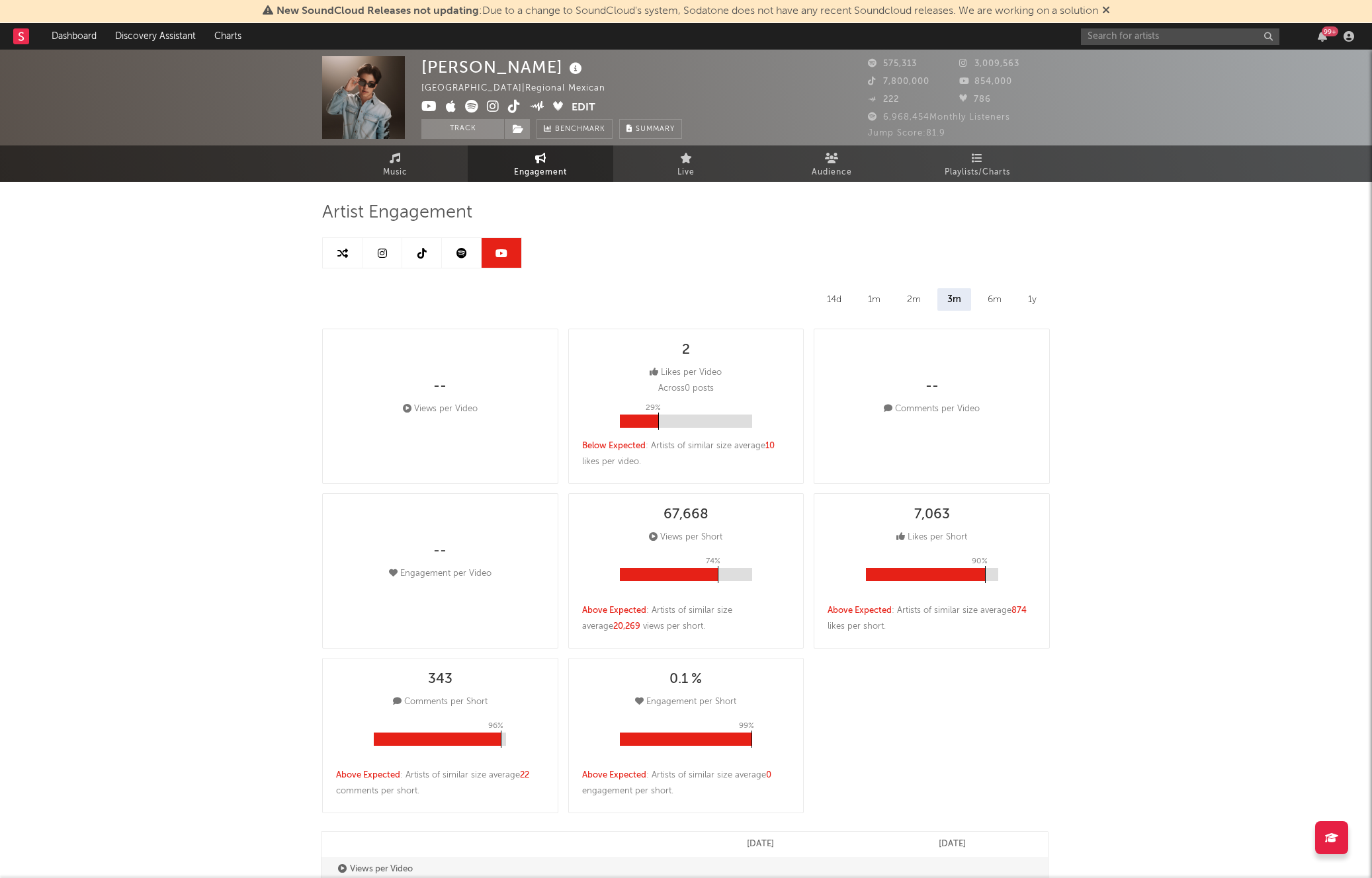
click at [465, 255] on icon at bounding box center [462, 253] width 11 height 11
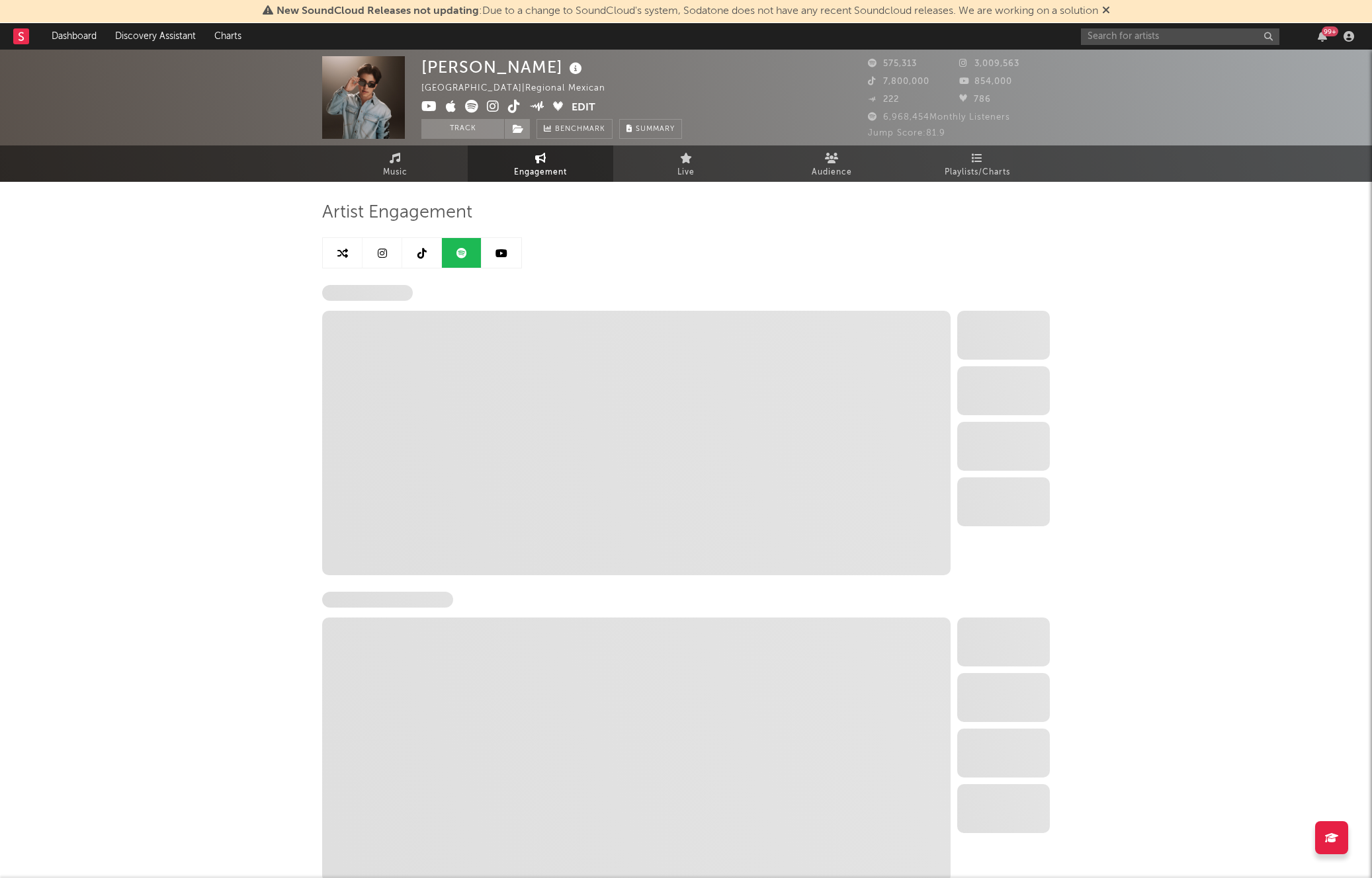
select select "6m"
select select "1w"
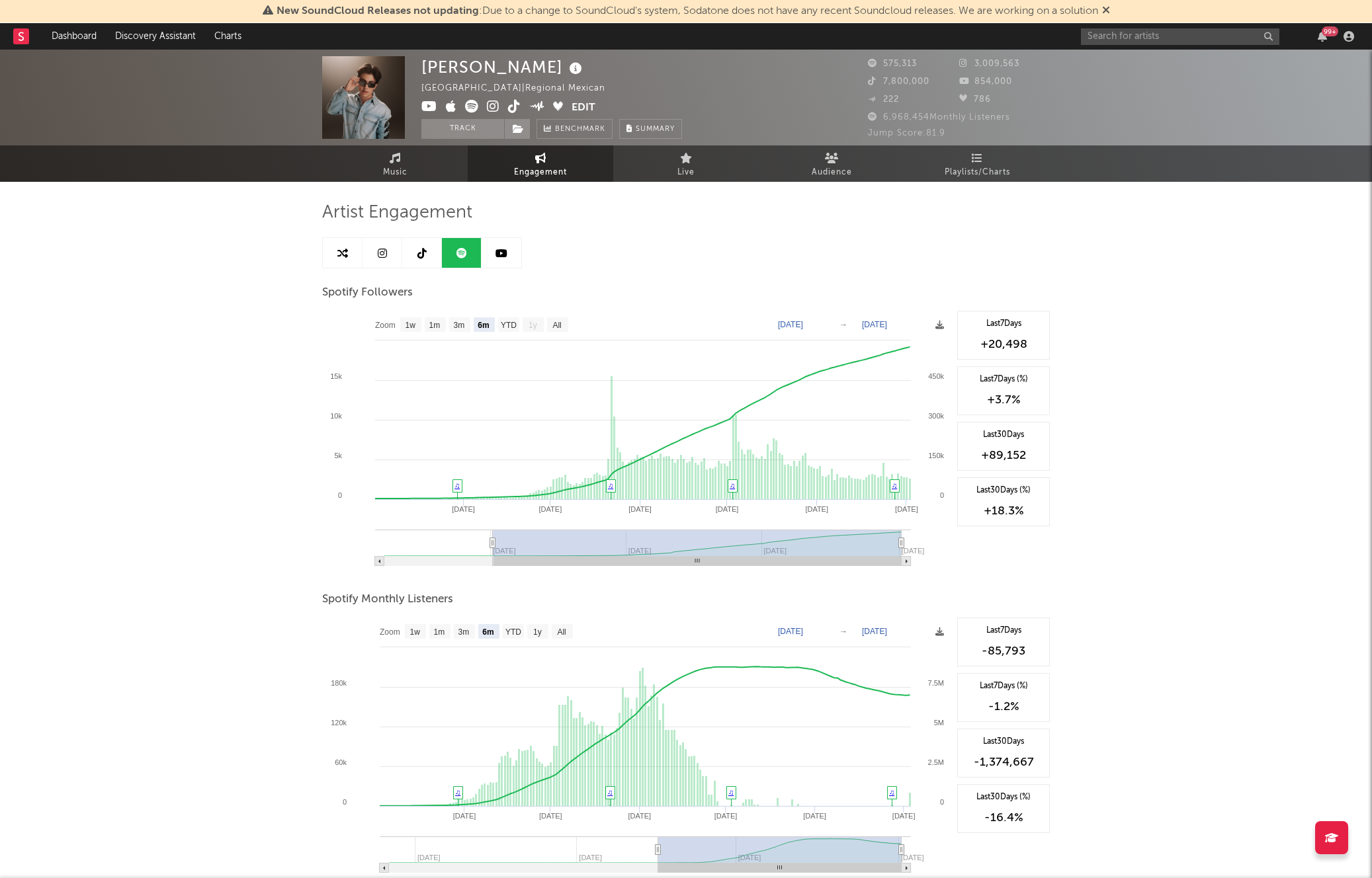
click at [298, 381] on div "[PERSON_NAME] [GEOGRAPHIC_DATA] | Regional Mexican Edit Track Benchmark Summary…" at bounding box center [686, 666] width 1372 height 1232
click at [436, 320] on text "1m" at bounding box center [435, 325] width 11 height 9
select select "1m"
type input "[DATE]"
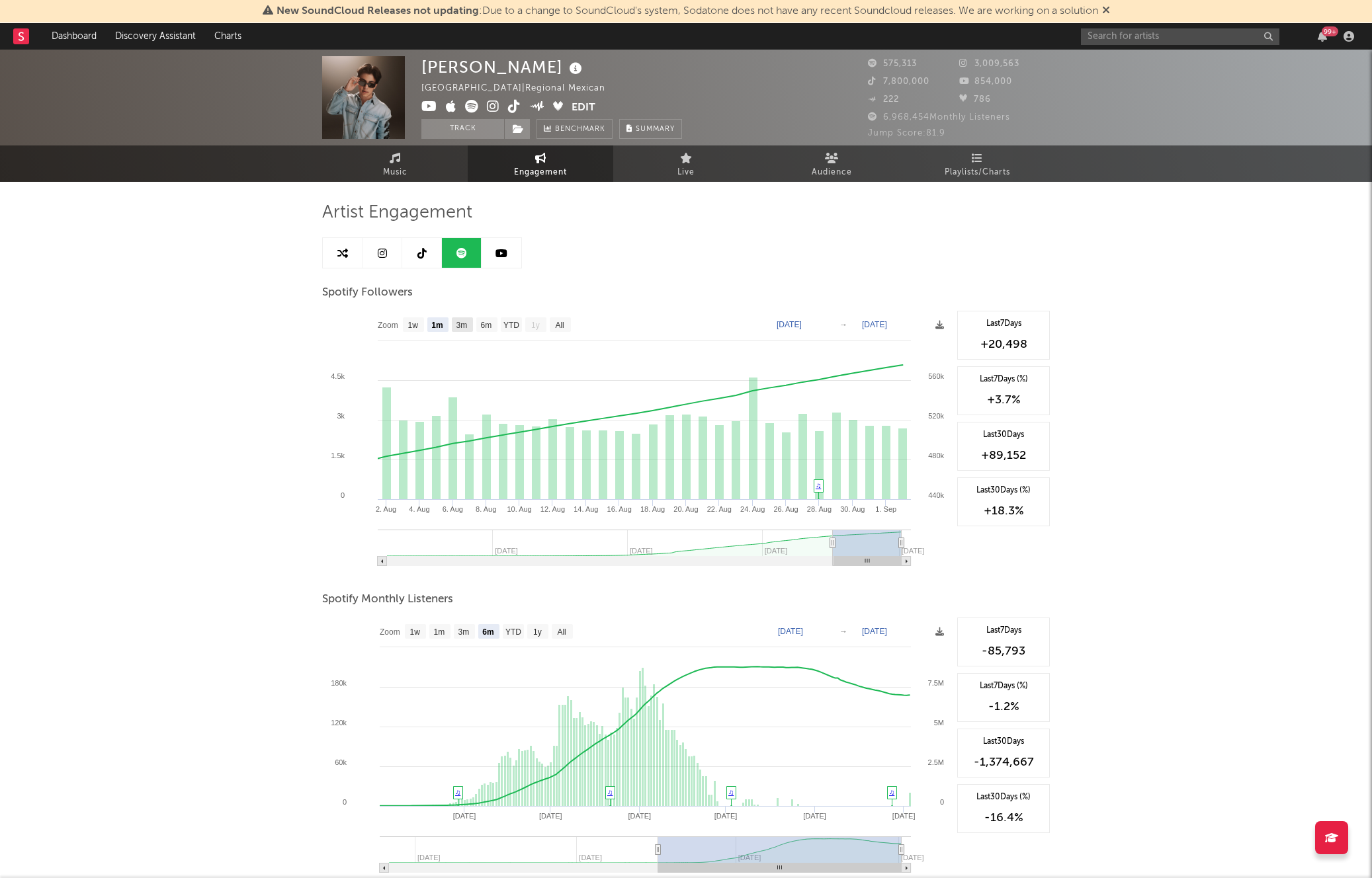
click at [463, 330] on rect at bounding box center [462, 325] width 21 height 15
select select "3m"
type input "[DATE]"
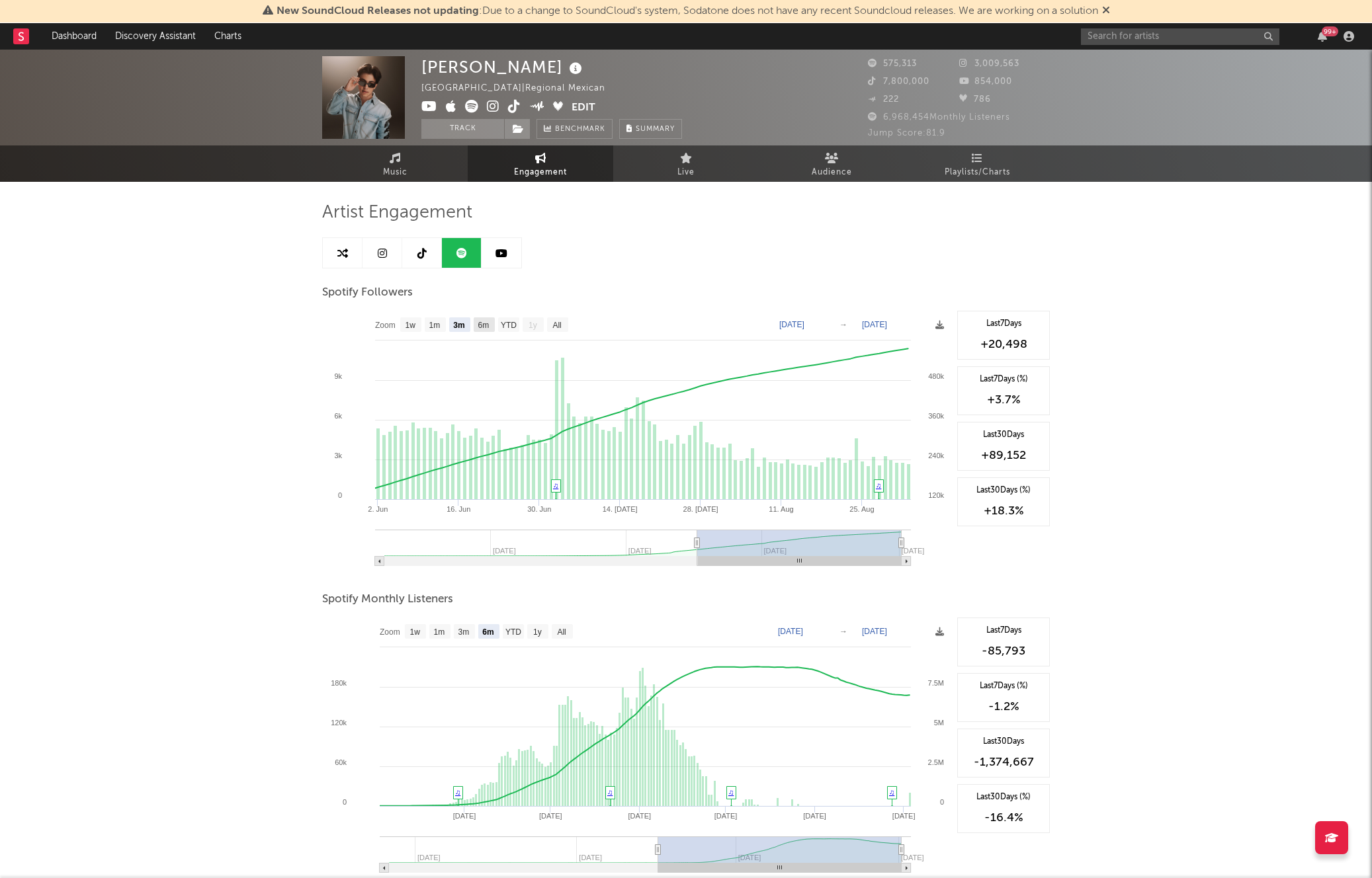
click at [482, 326] on text "6m" at bounding box center [484, 325] width 11 height 9
select select "6m"
type input "[DATE]"
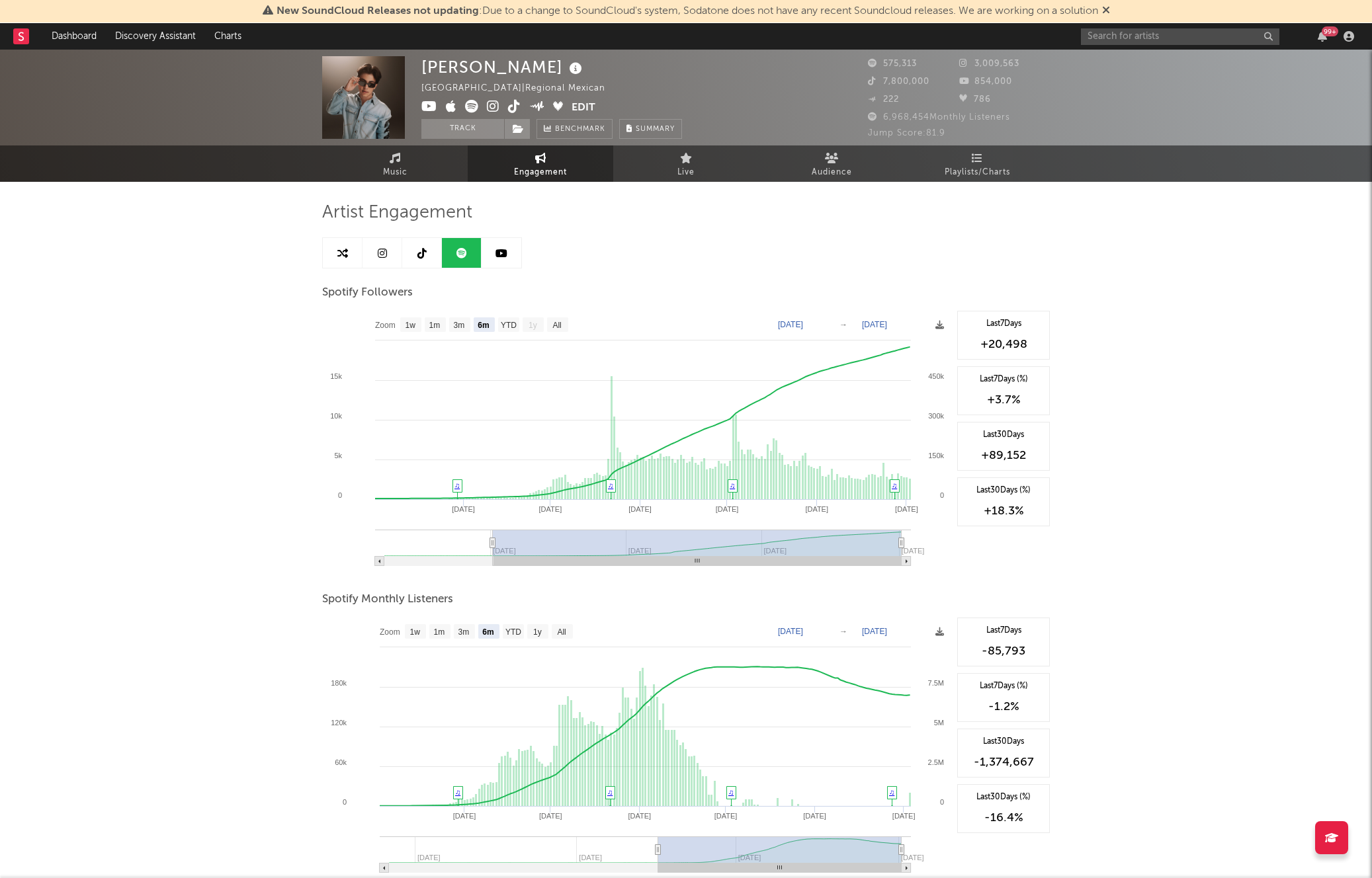
click at [485, 259] on link at bounding box center [502, 252] width 40 height 30
select select "1w"
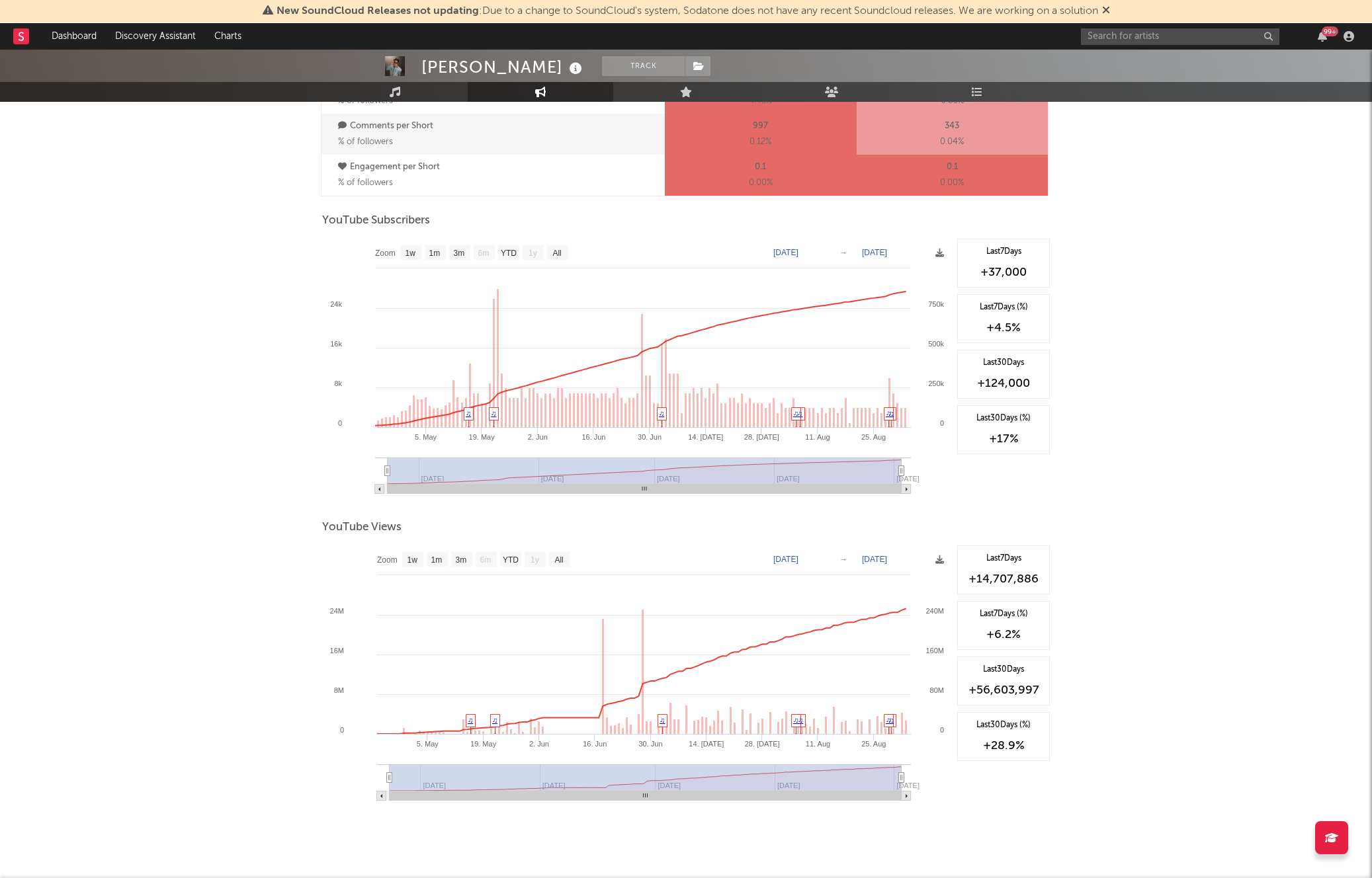
scroll to position [1011, 0]
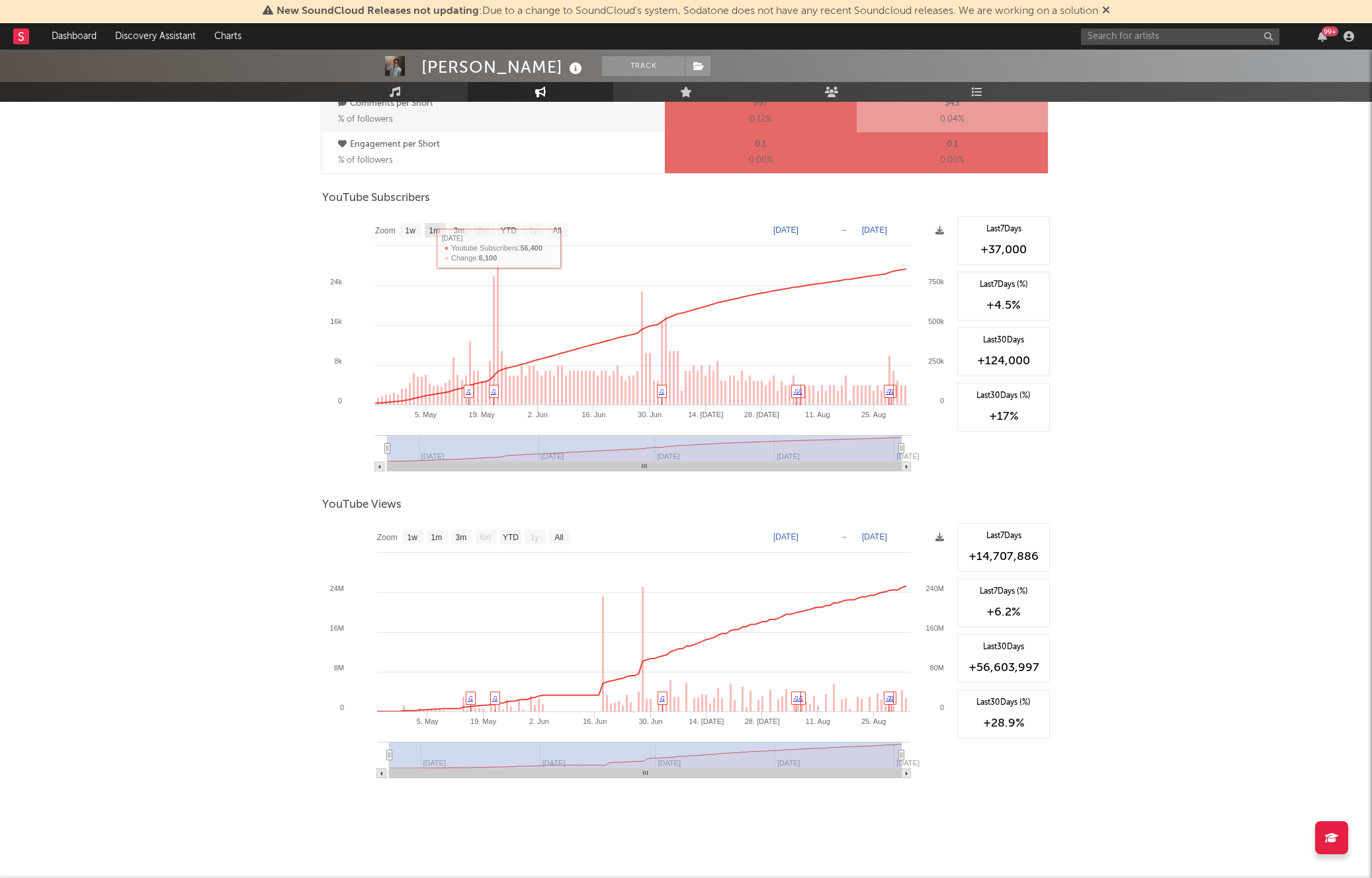
click at [438, 229] on text "1m" at bounding box center [435, 230] width 11 height 9
select select "1m"
type input "[DATE]"
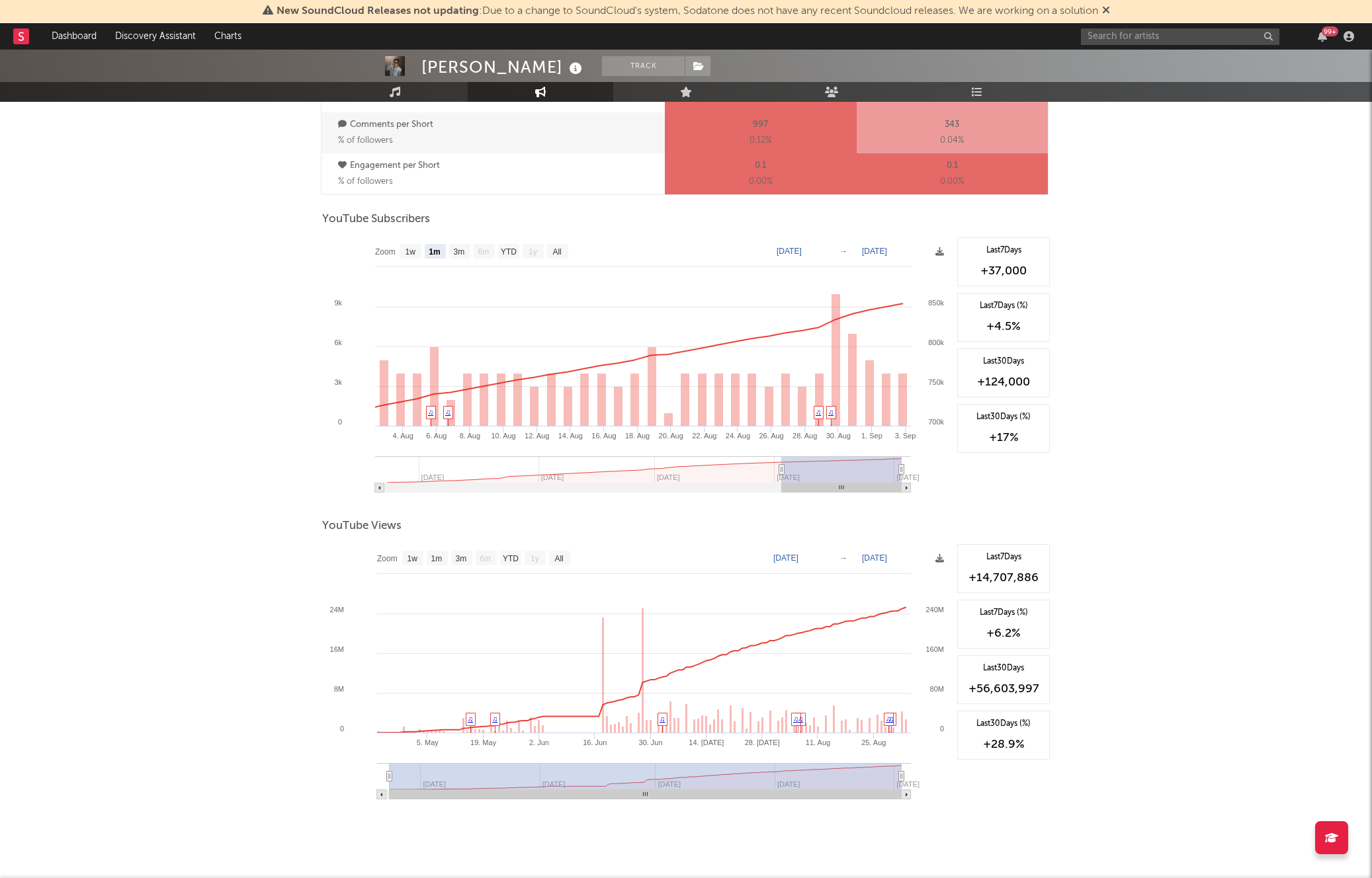
scroll to position [1005, 0]
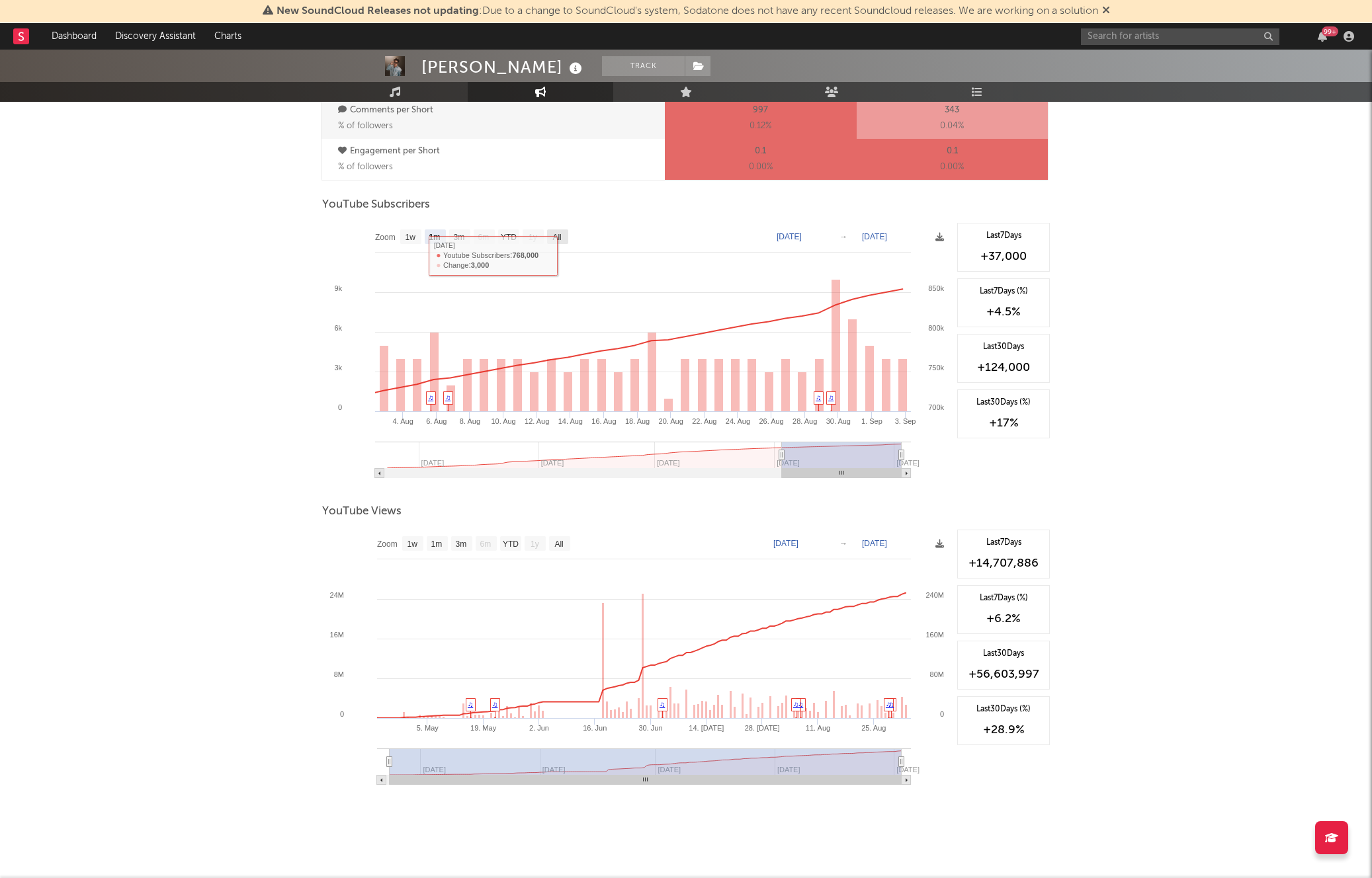
click at [565, 239] on rect at bounding box center [557, 237] width 21 height 15
select select "All"
type input "[DATE]"
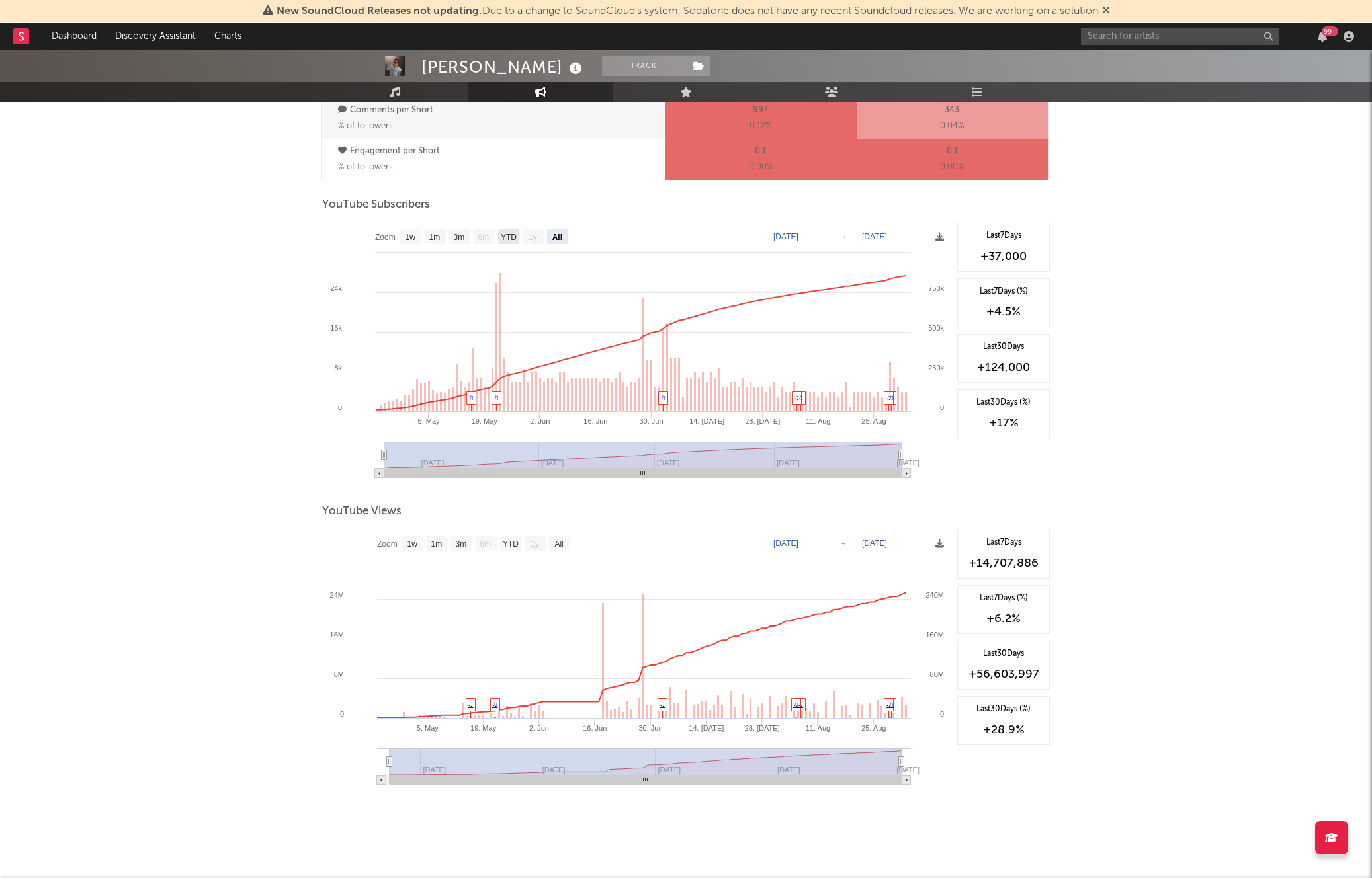
click at [508, 238] on text "YTD" at bounding box center [508, 238] width 15 height 9
select select "YTD"
click at [561, 234] on text "All" at bounding box center [557, 238] width 10 height 9
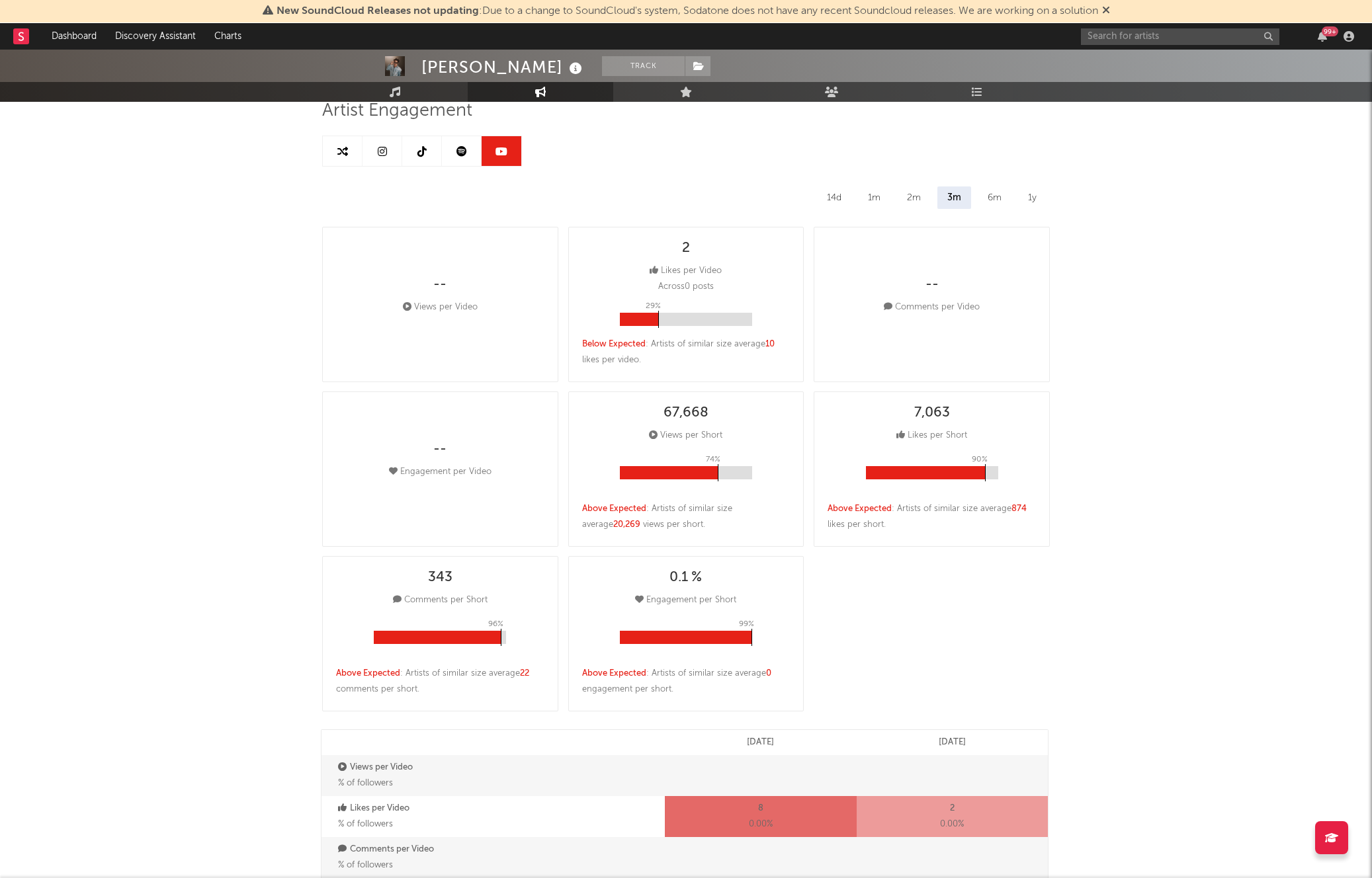
scroll to position [0, 0]
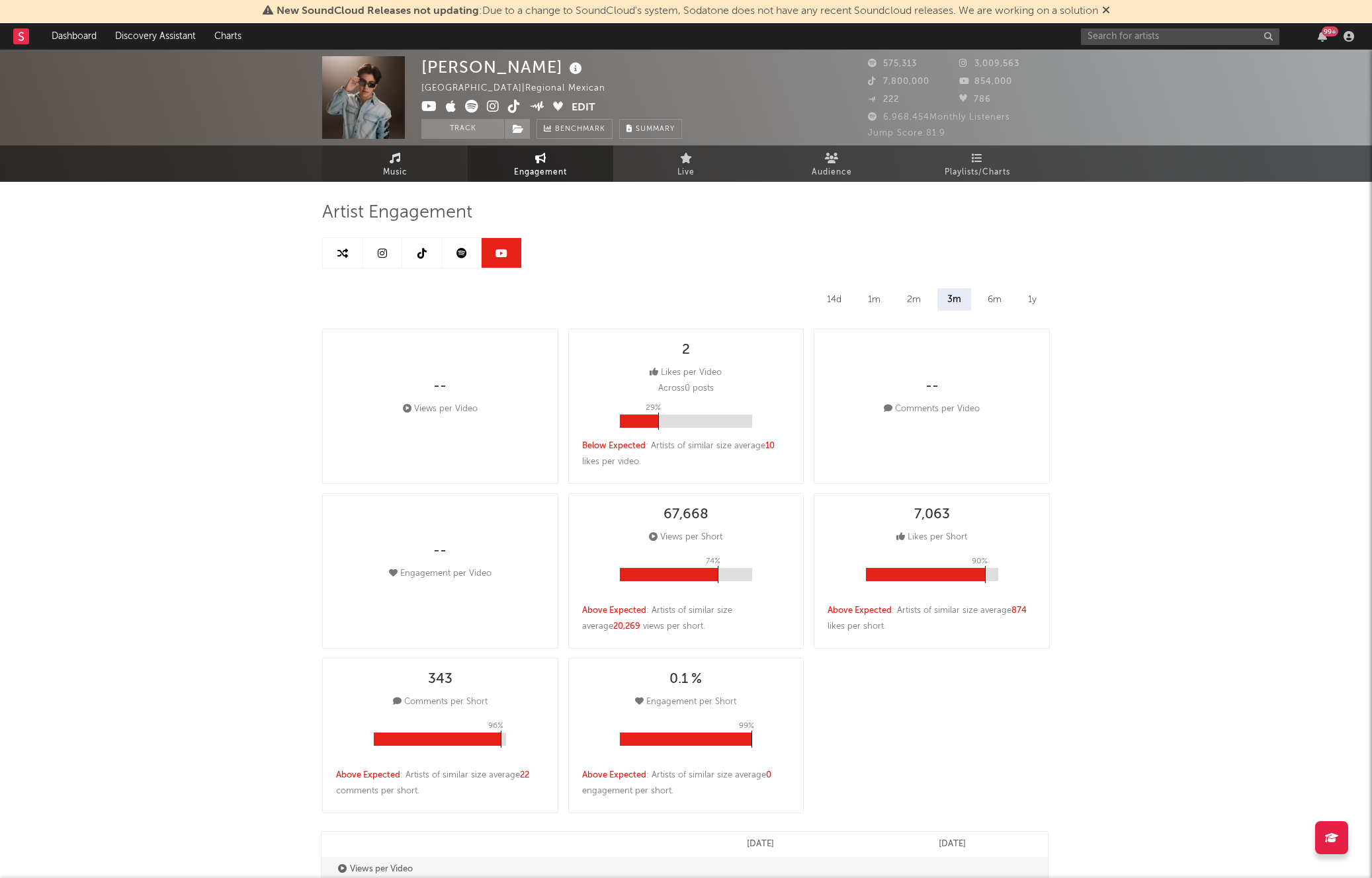
click at [401, 162] on link "Music" at bounding box center [395, 163] width 145 height 36
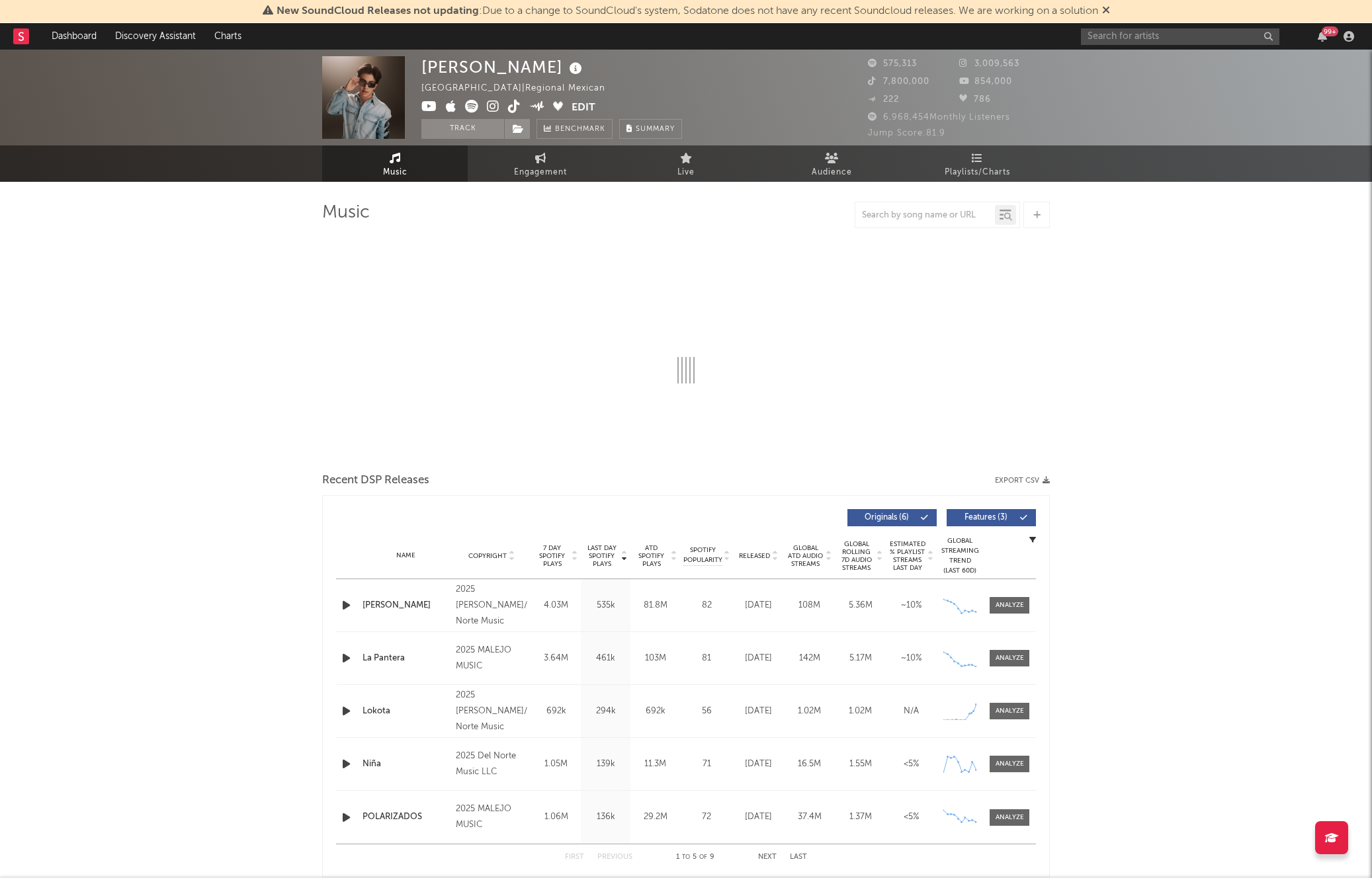
select select "1w"
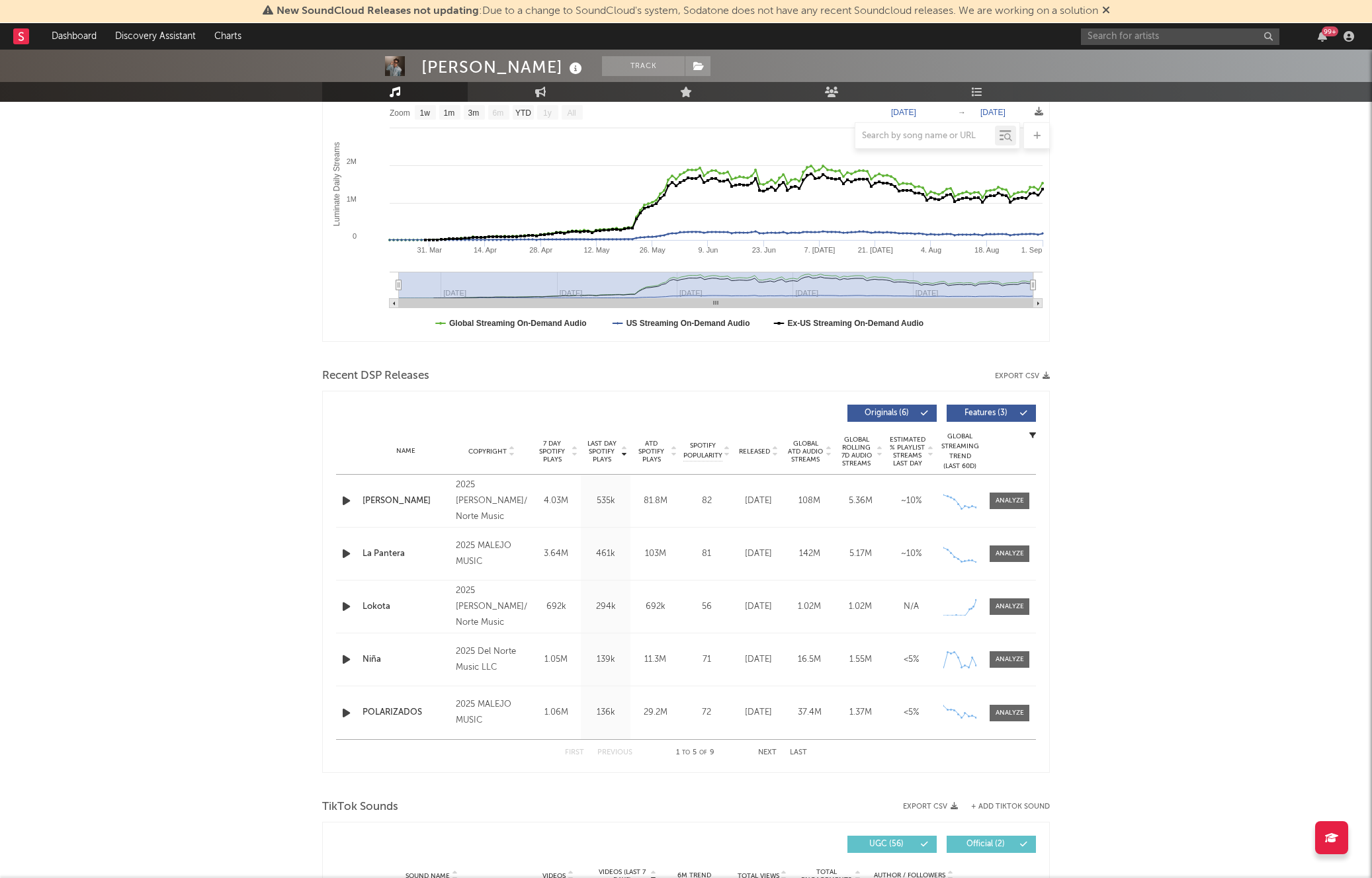
scroll to position [211, 0]
click at [654, 449] on span "ATD Spotify Plays" at bounding box center [651, 450] width 35 height 24
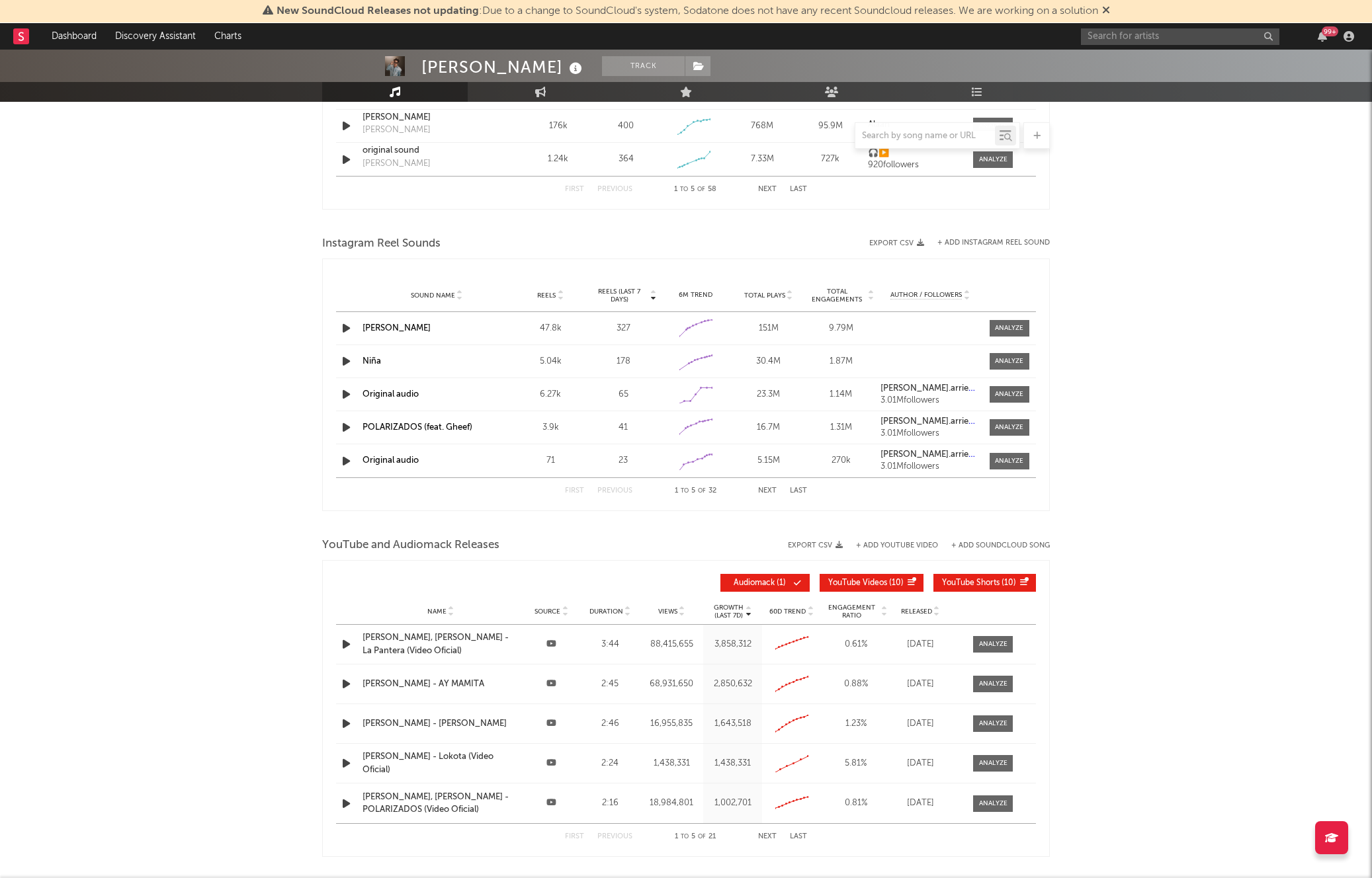
scroll to position [1169, 0]
